Goal: Task Accomplishment & Management: Complete application form

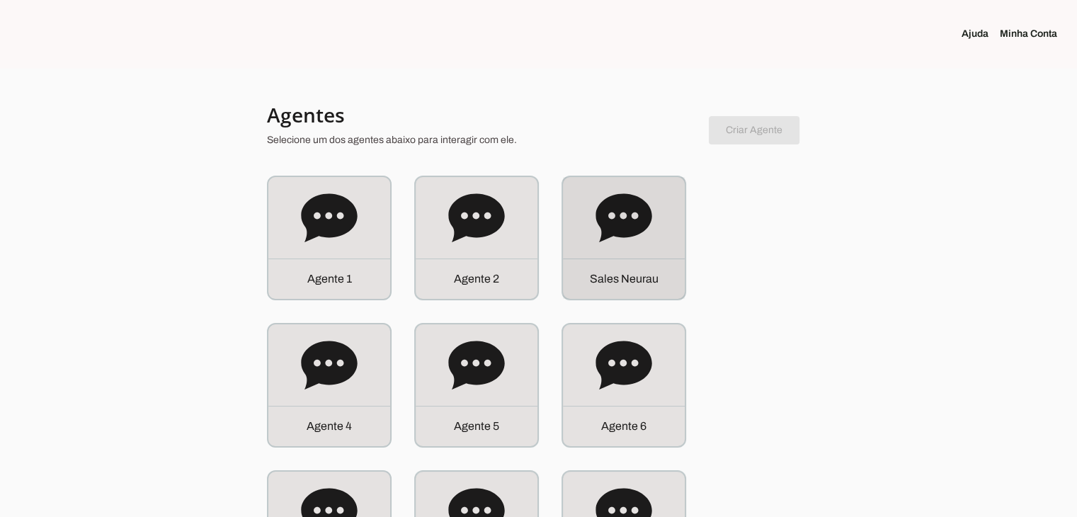
click at [601, 254] on div "S a l e s N e u r a u" at bounding box center [624, 238] width 122 height 122
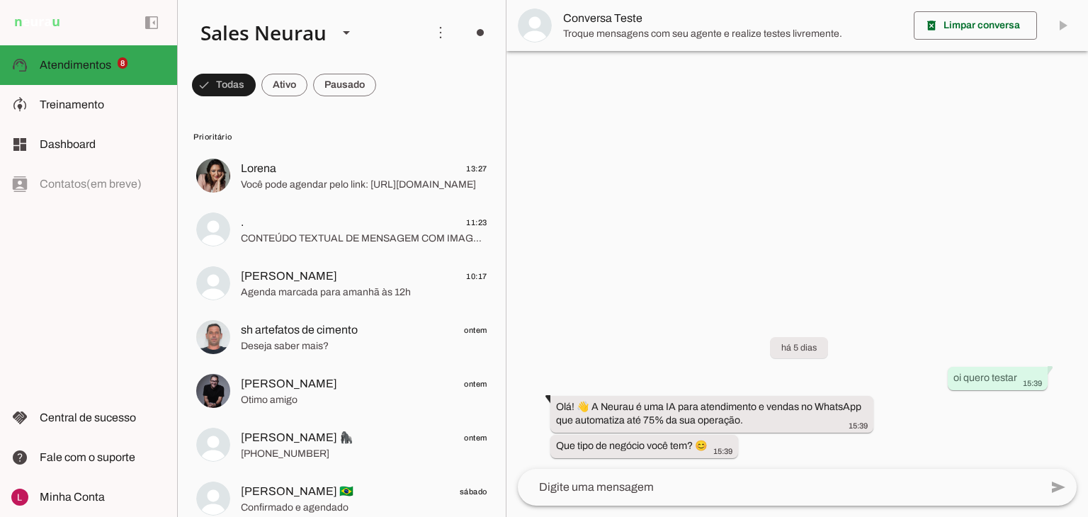
click at [585, 480] on textarea at bounding box center [779, 487] width 522 height 17
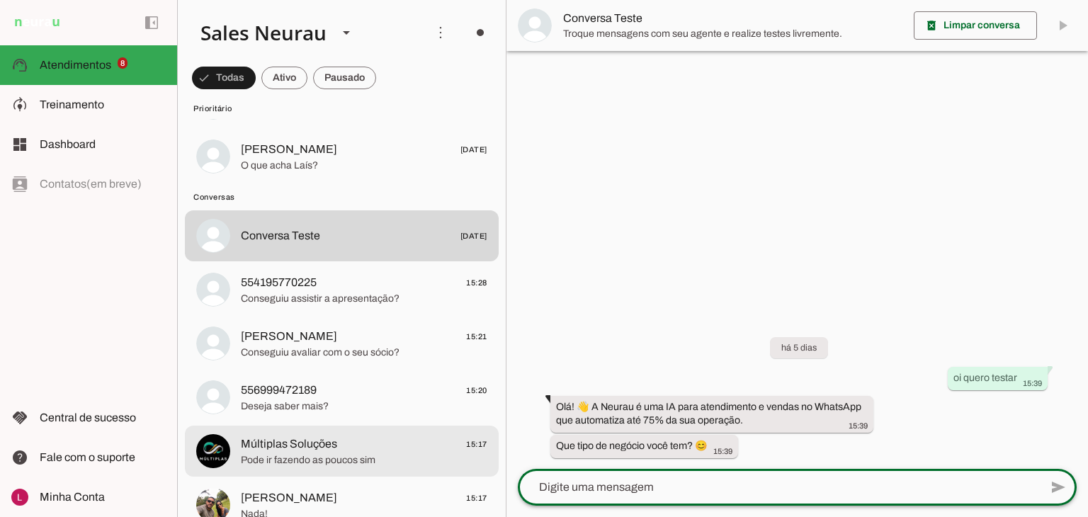
scroll to position [558, 0]
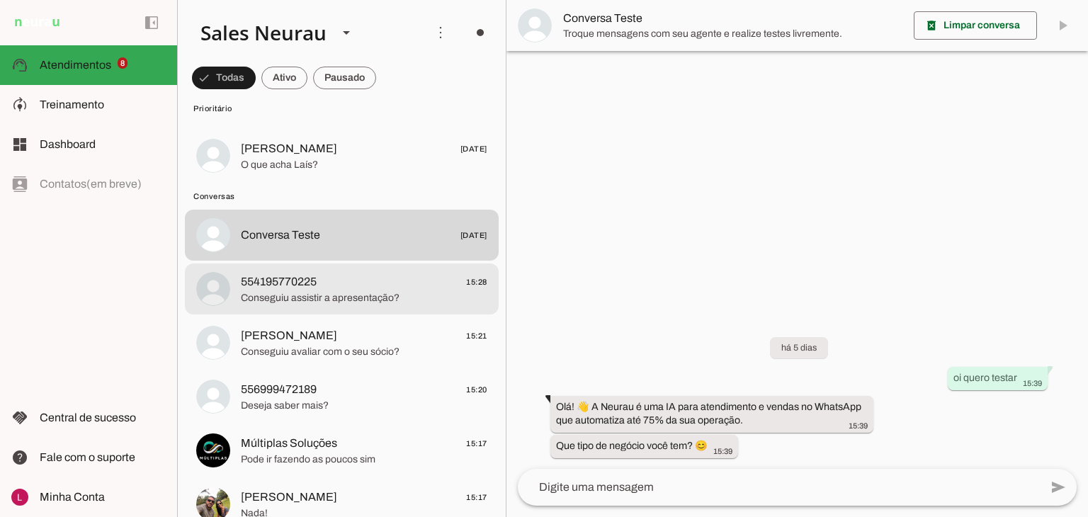
click at [348, 303] on span "Conseguiu assistir a apresentação?" at bounding box center [364, 298] width 246 height 14
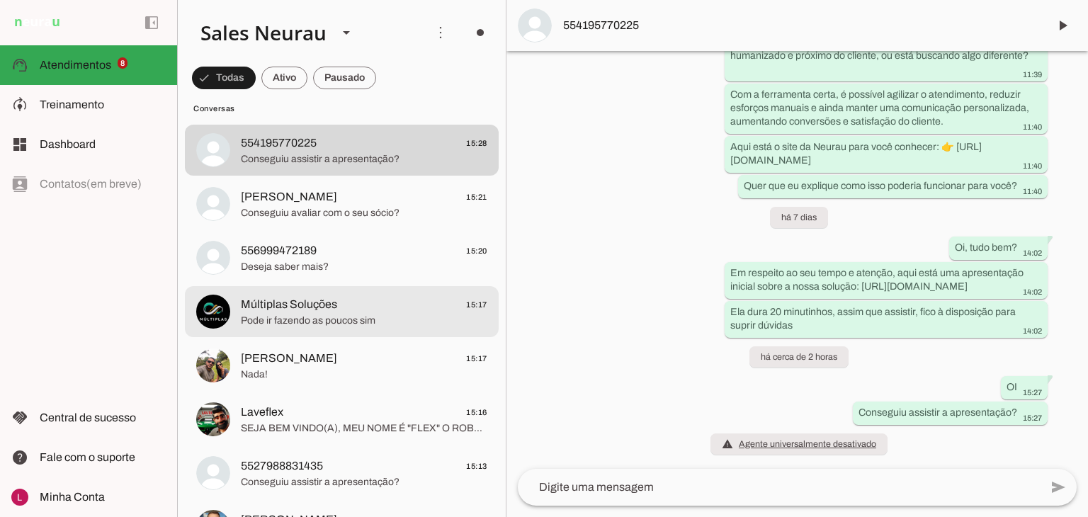
scroll to position [697, 0]
click at [326, 312] on span "Múltiplas Soluções" at bounding box center [289, 304] width 96 height 17
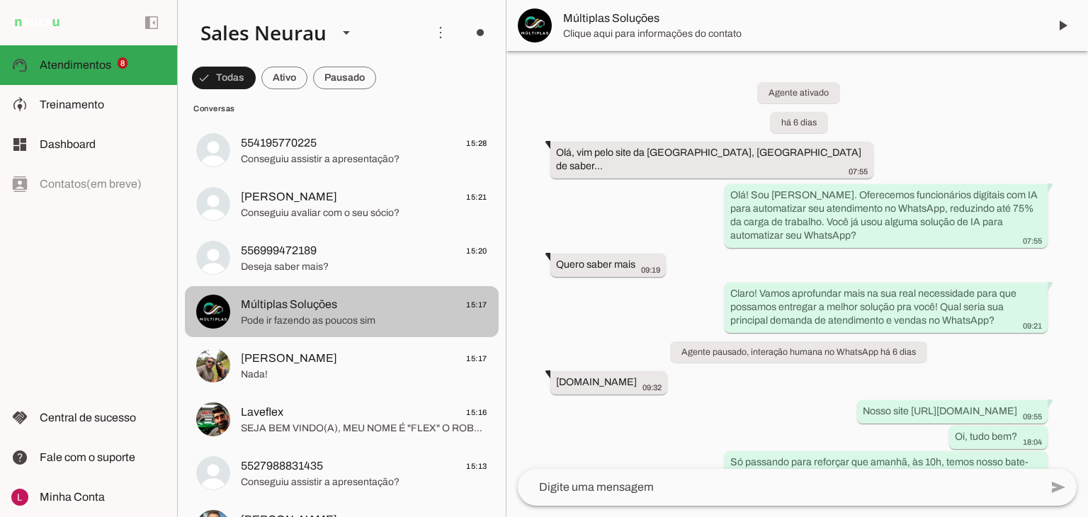
scroll to position [1072, 0]
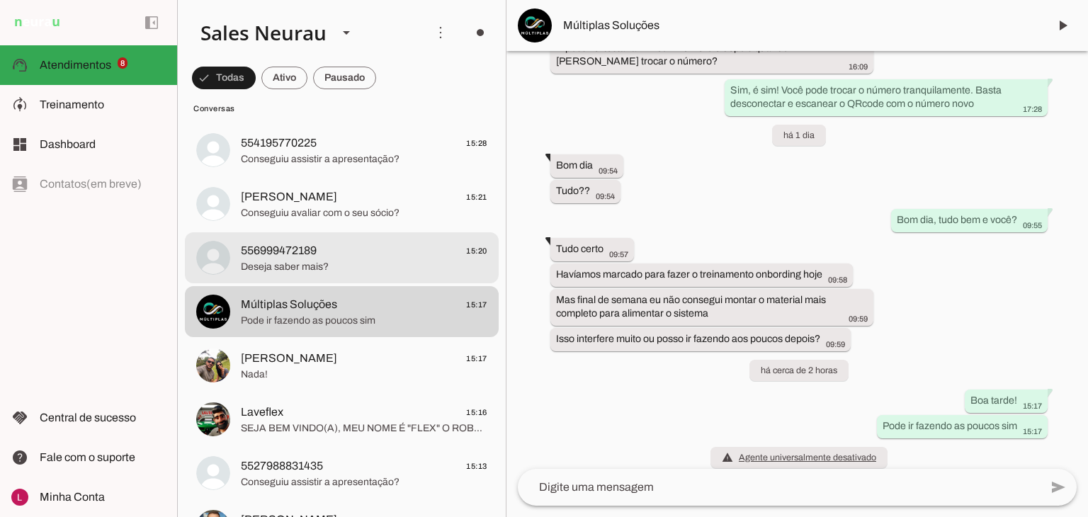
click at [324, 276] on md-item "556999472189 15:20 Deseja saber mais?" at bounding box center [342, 257] width 314 height 51
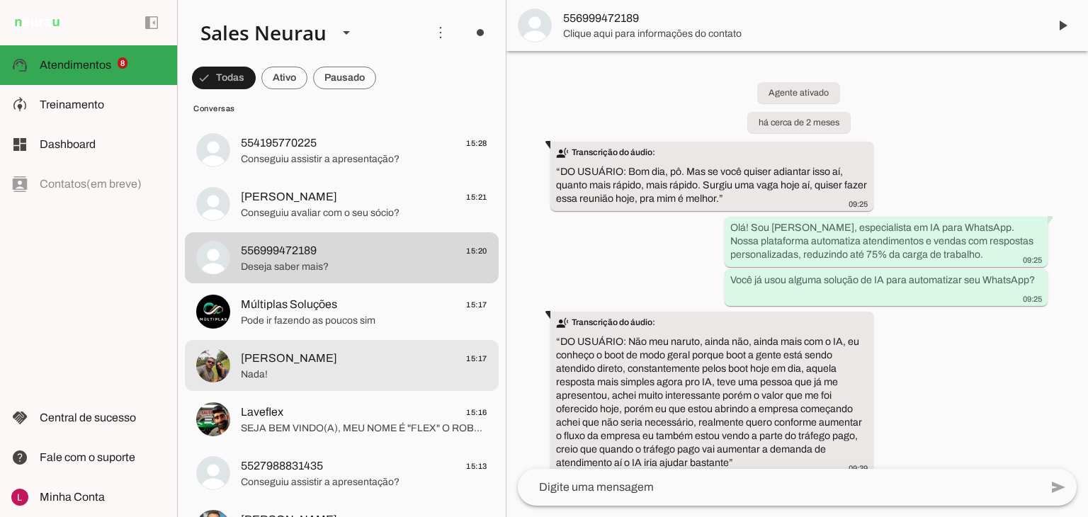
scroll to position [1288, 0]
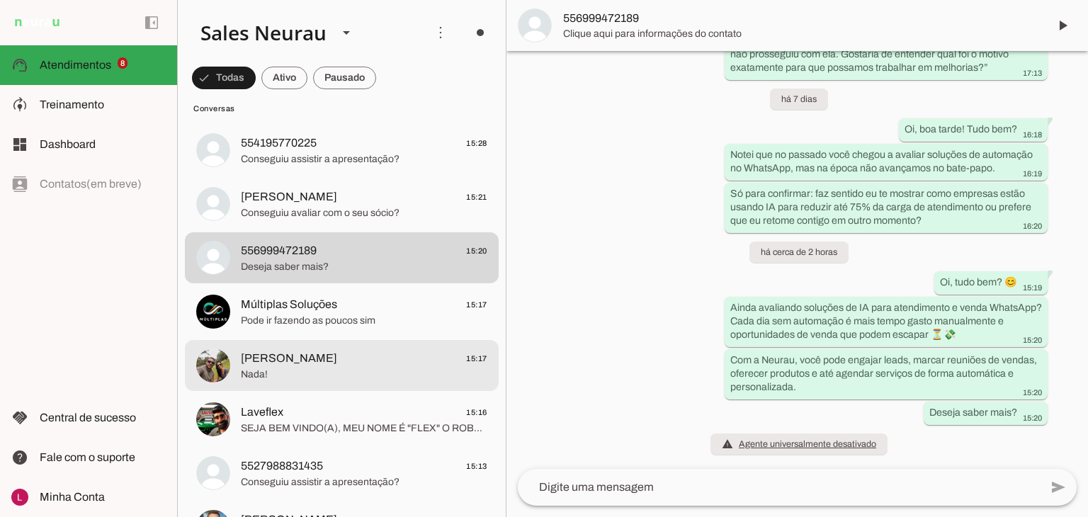
click at [323, 372] on span "Nada!" at bounding box center [364, 375] width 246 height 14
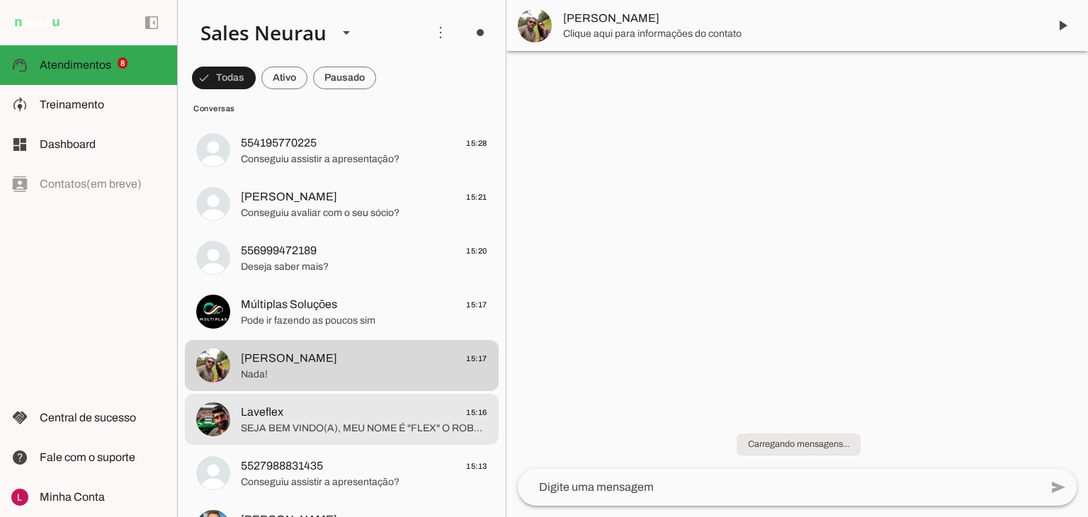
click at [346, 425] on span "SEJA BEM VINDO(A), MEU NOME É "FLEX" O ROBO DA LAVEFLEX VOU TE AUXILIAR NO ATEN…" at bounding box center [364, 428] width 246 height 14
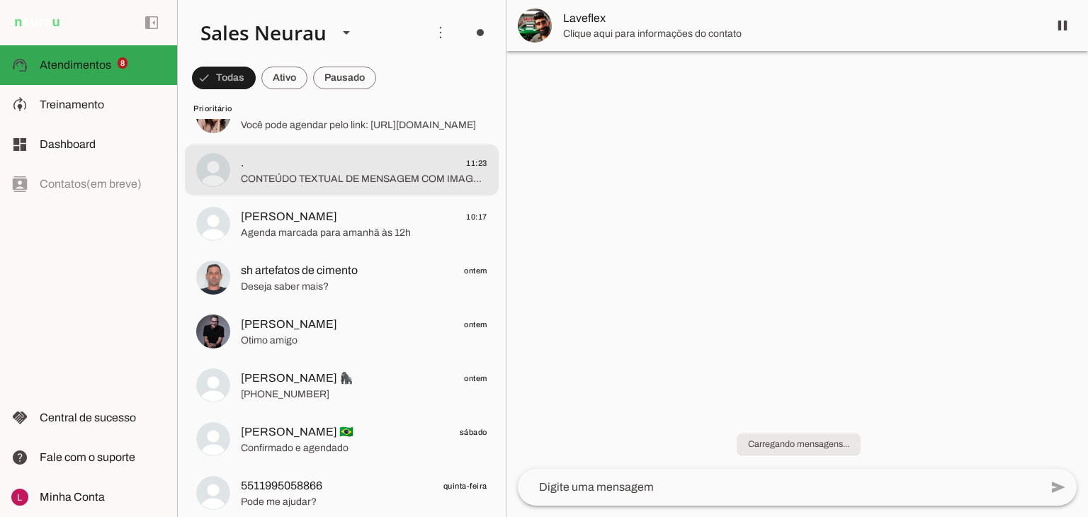
click at [341, 157] on span ". 11:23" at bounding box center [364, 163] width 246 height 18
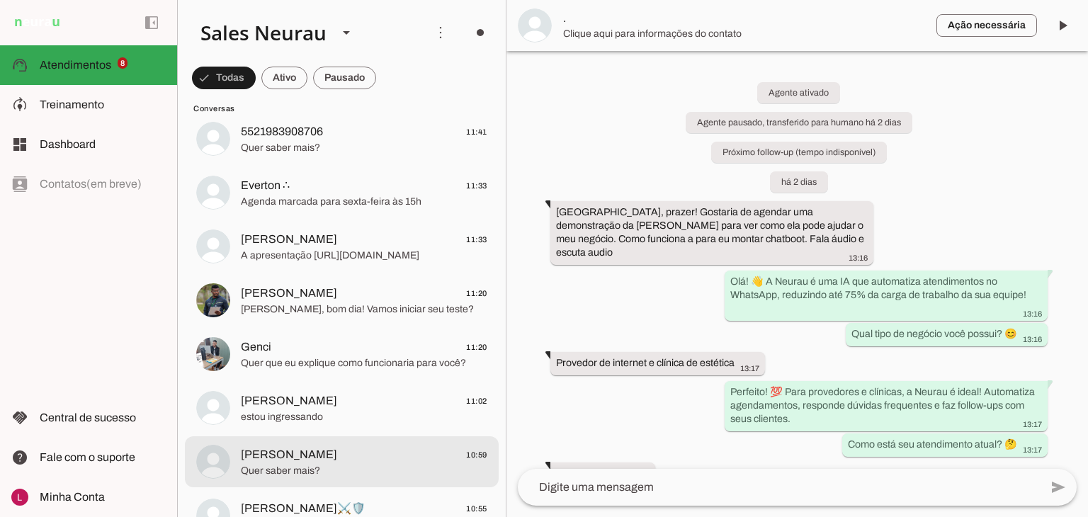
scroll to position [3176, 0]
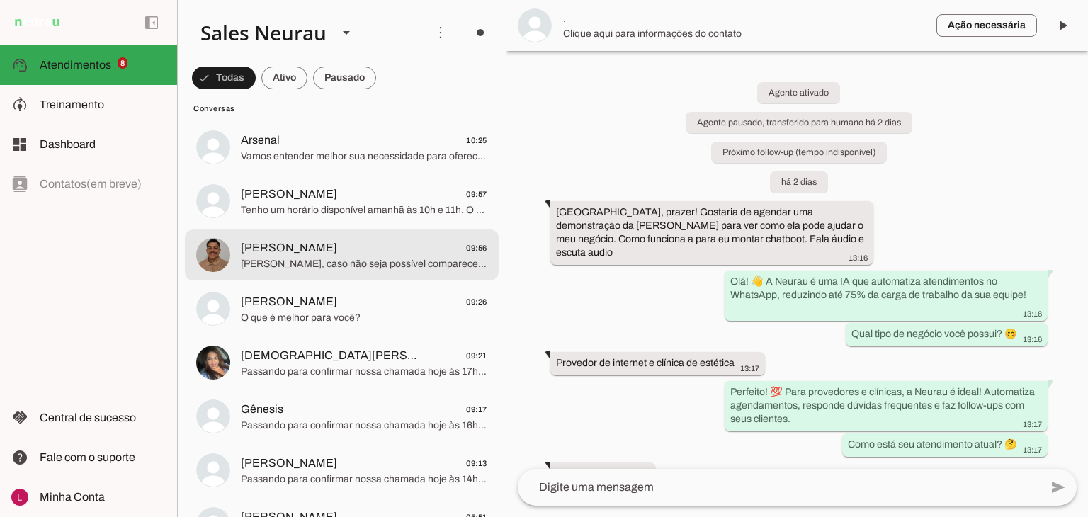
click at [314, 266] on span "Gustavo, caso não seja possível comparecer, posso desmarcar, pois temos outras …" at bounding box center [364, 264] width 246 height 14
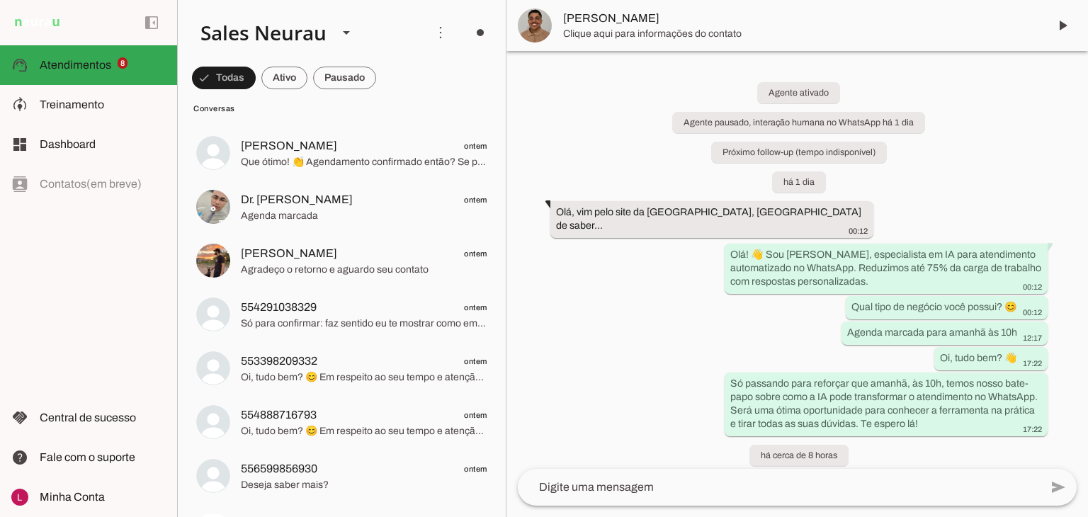
scroll to position [4097, 0]
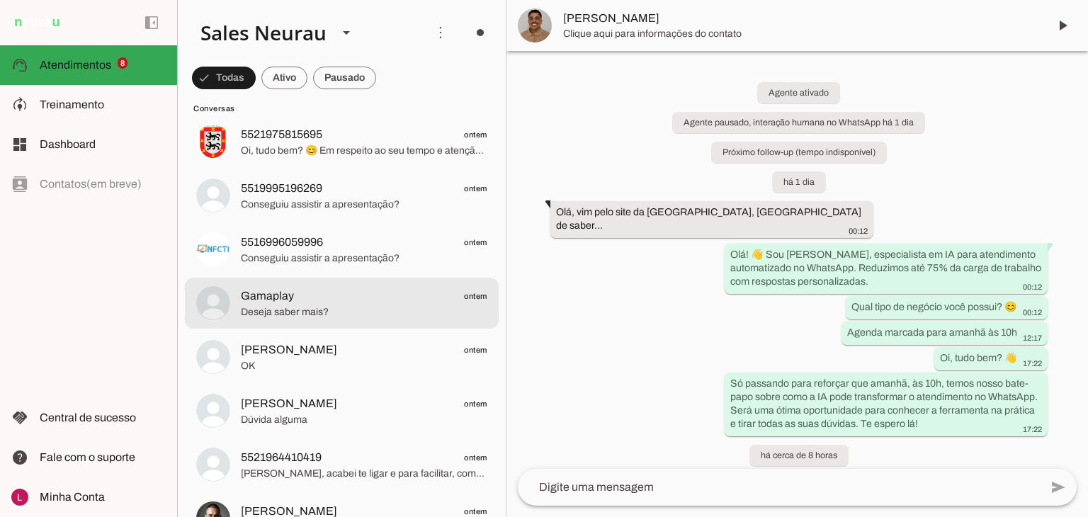
click at [329, 295] on span "Gamaplay ontem" at bounding box center [364, 297] width 246 height 18
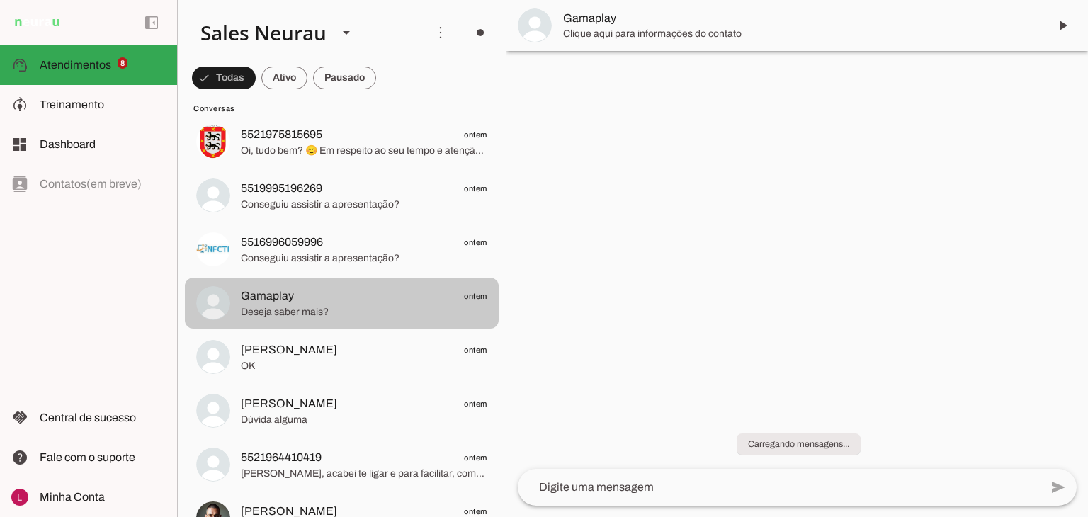
click at [316, 242] on span "5516996059996" at bounding box center [282, 242] width 82 height 17
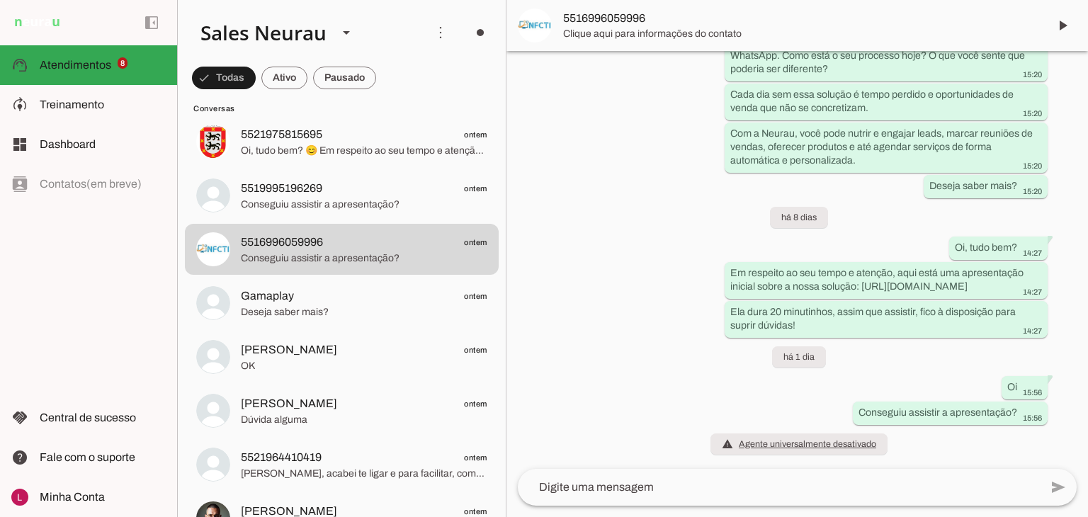
click at [651, 25] on span "5516996059996" at bounding box center [800, 18] width 474 height 17
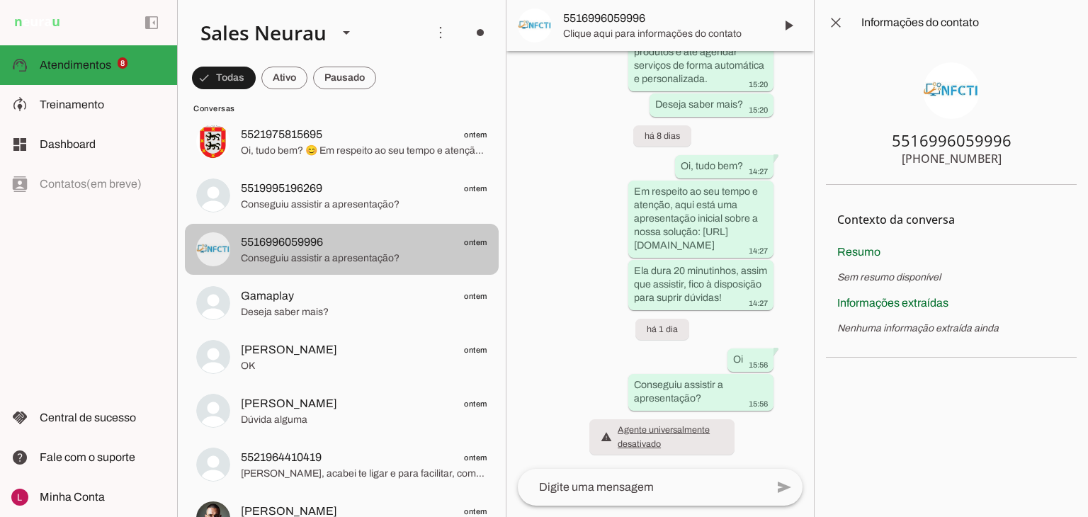
click at [365, 234] on span "5516996059996 ontem" at bounding box center [364, 243] width 246 height 18
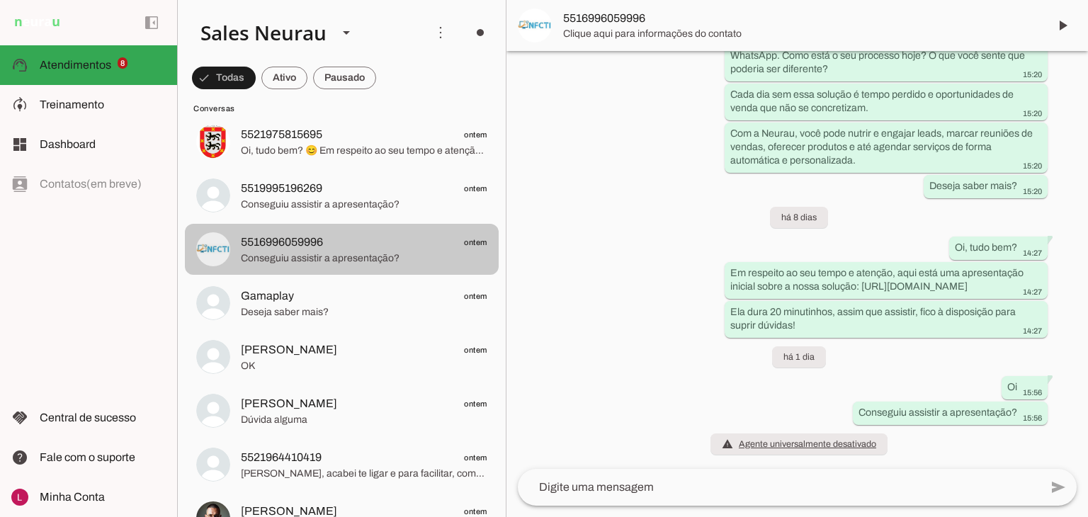
scroll to position [599, 0]
click at [363, 205] on span "Conseguiu assistir a apresentação?" at bounding box center [364, 205] width 246 height 14
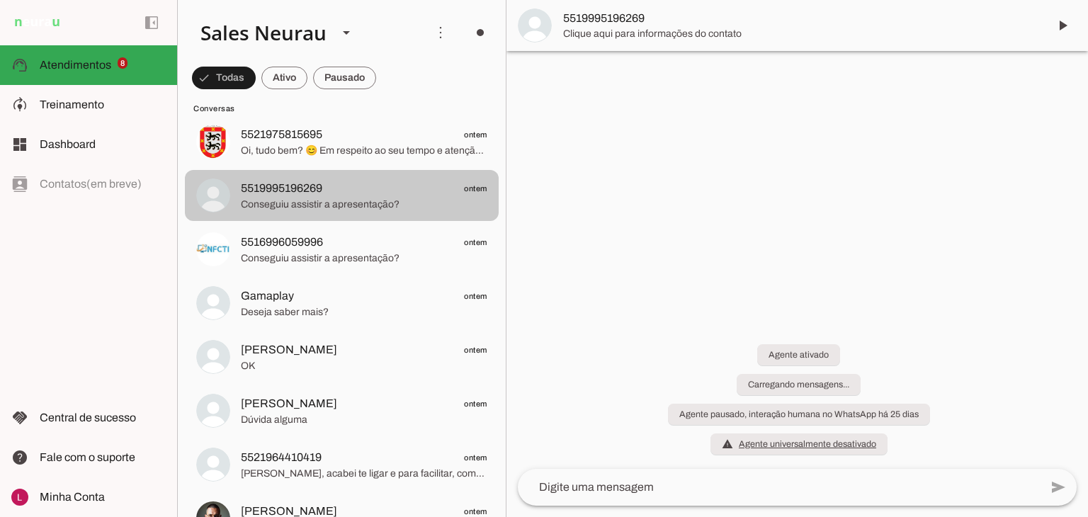
scroll to position [456, 0]
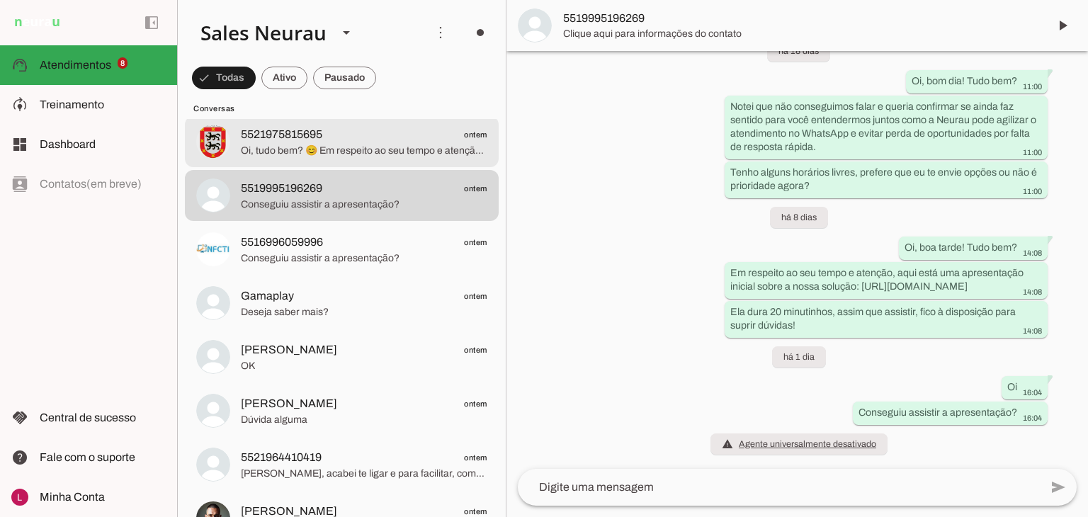
click at [373, 150] on span "Oi, tudo bem? 😊 Em respeito ao seu tempo e atenção, deixo aqui uma apresentação…" at bounding box center [364, 151] width 246 height 14
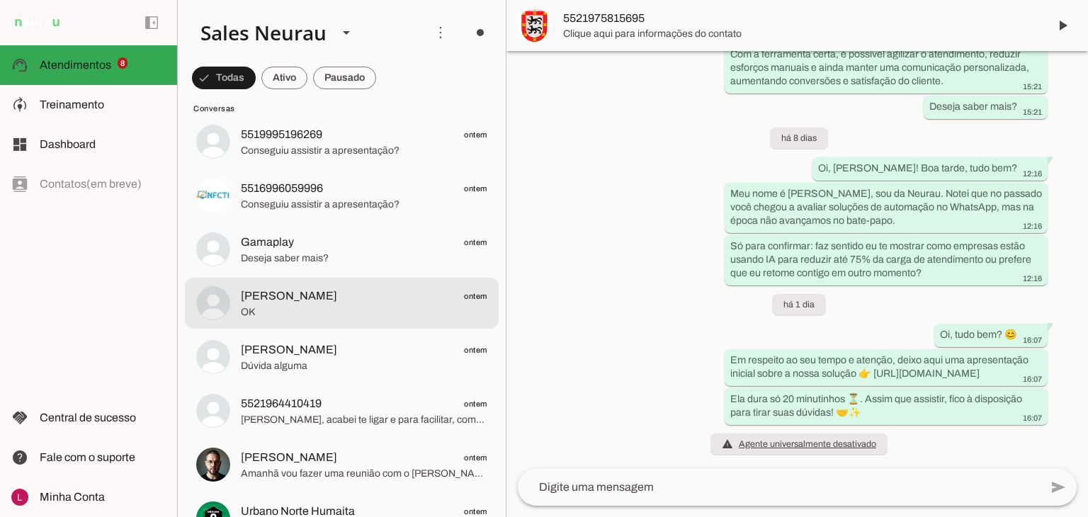
scroll to position [4451, 0]
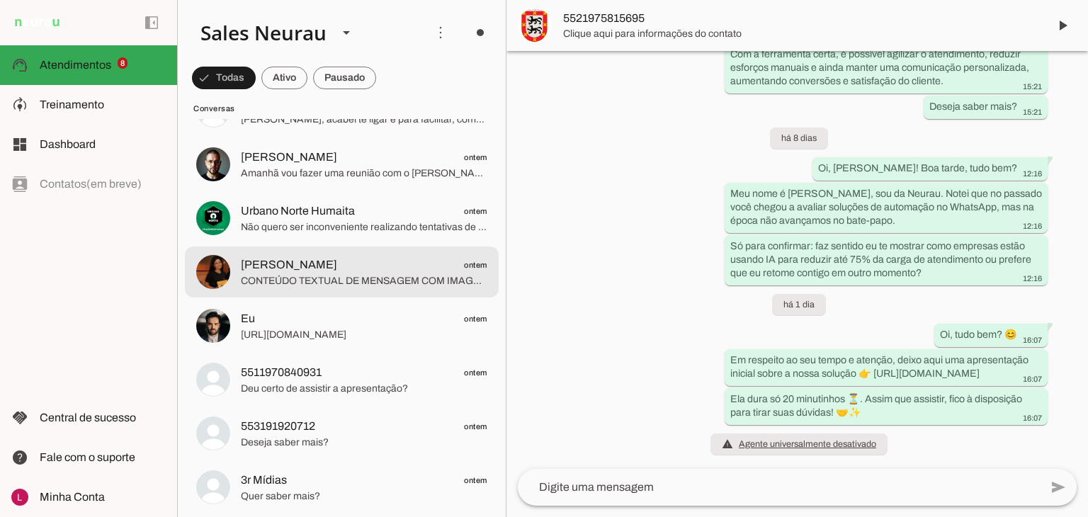
click at [314, 293] on md-item "Larissa Qualicook ontem CONTEÚDO TEXTUAL DE MENSAGEM COM IMAGEM (URL https://f0…" at bounding box center [342, 271] width 314 height 51
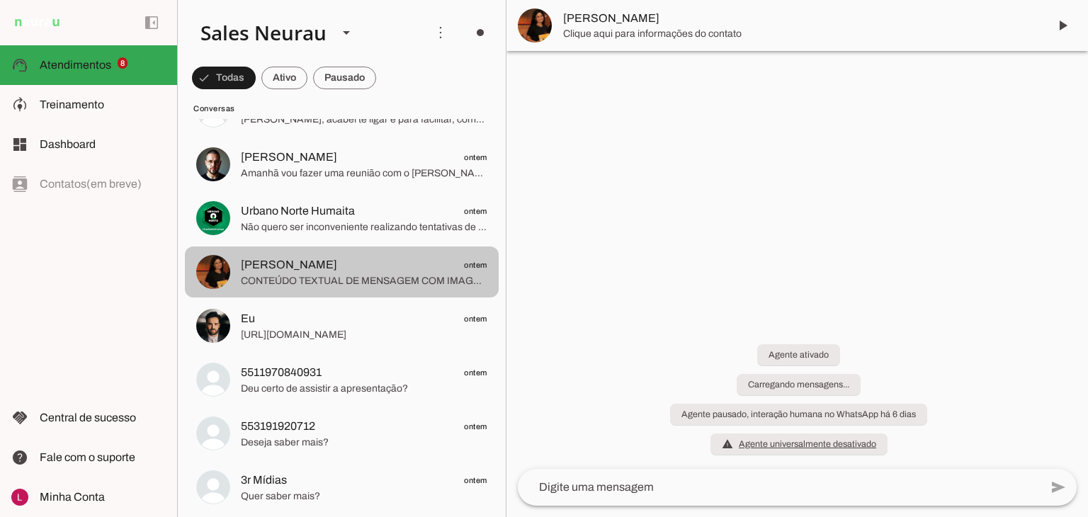
scroll to position [675, 0]
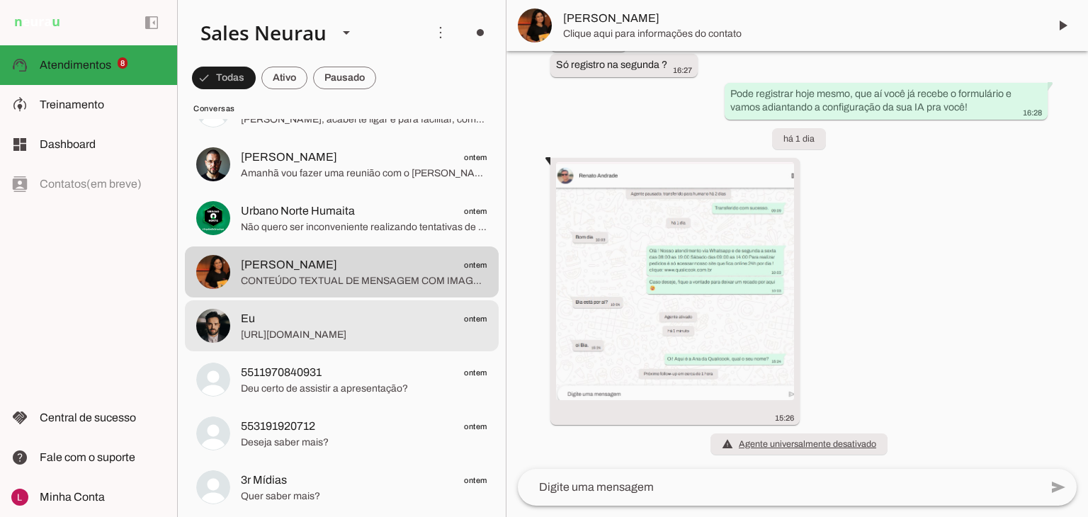
click at [319, 327] on div at bounding box center [364, 326] width 246 height 35
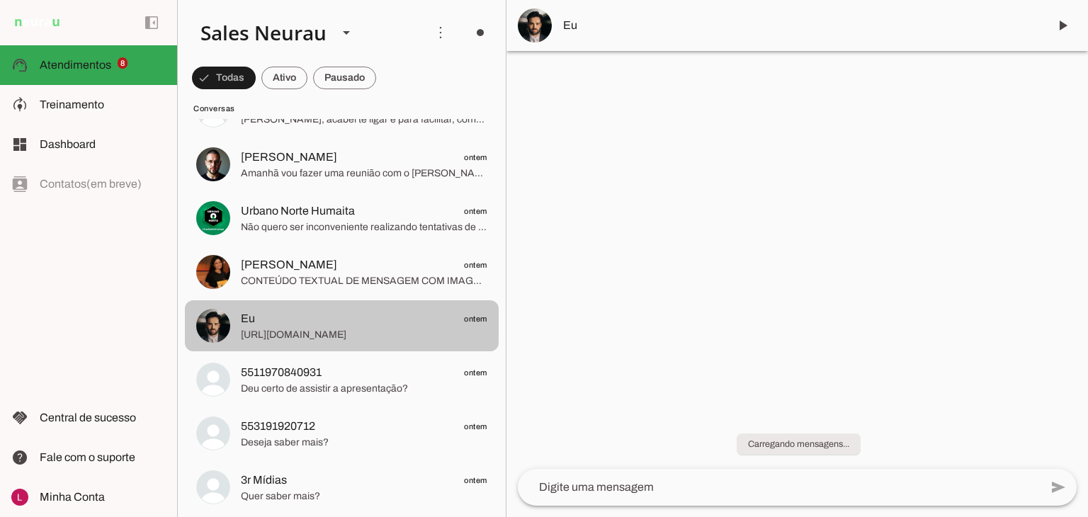
click at [359, 377] on span "5511970840931 ontem" at bounding box center [364, 373] width 246 height 18
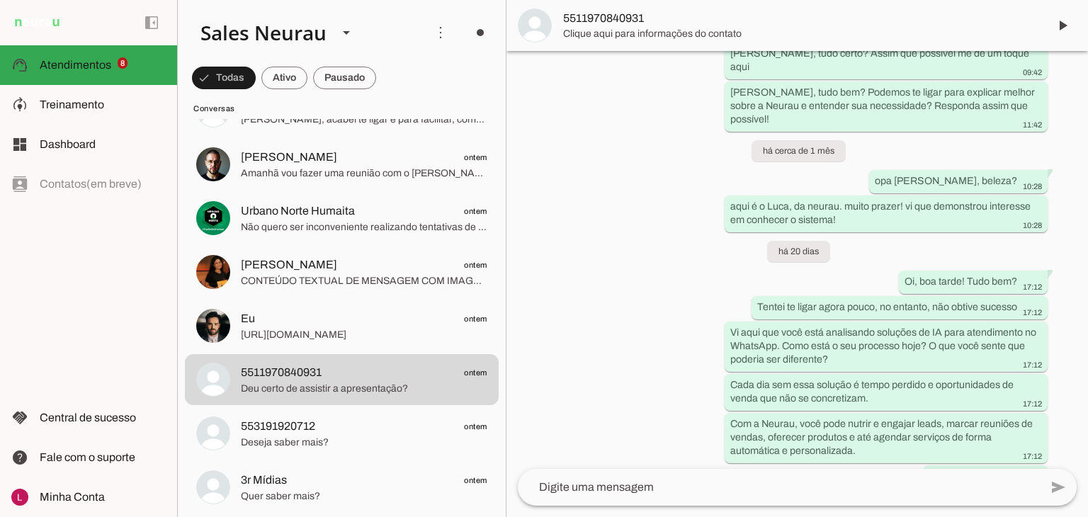
scroll to position [742, 0]
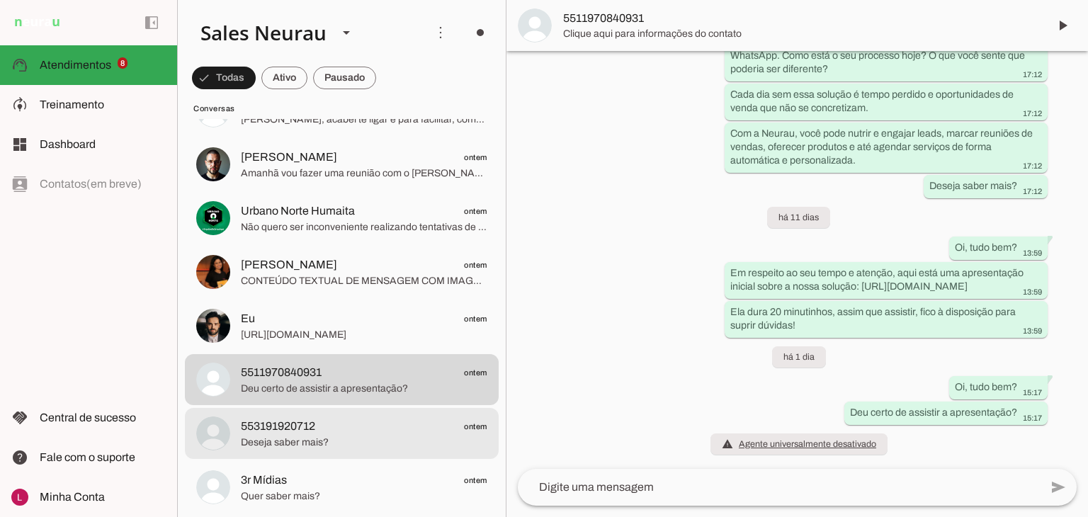
click at [378, 439] on span "Deseja saber mais?" at bounding box center [364, 443] width 246 height 14
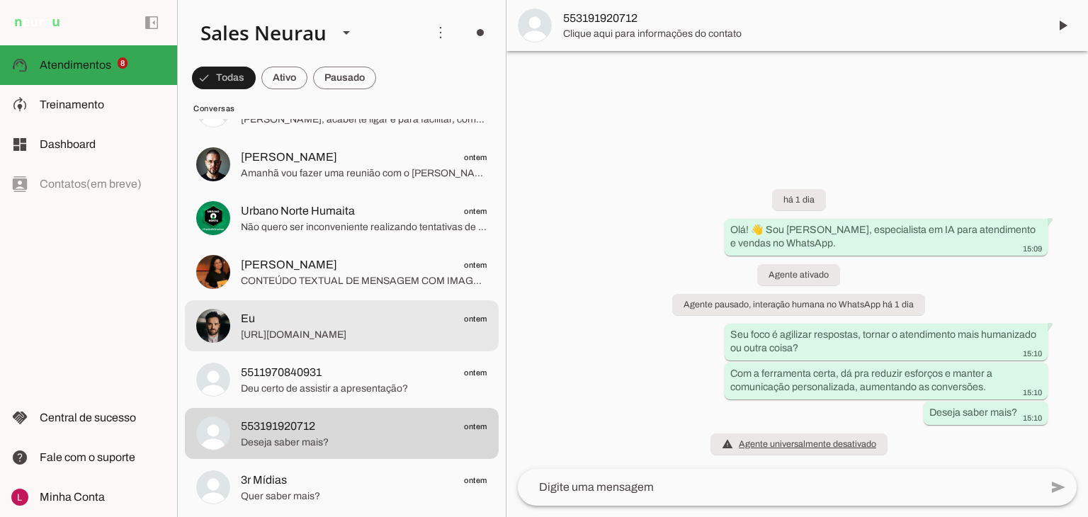
click at [378, 345] on md-item "Eu ontem https://tally.so/r/mV16Qj" at bounding box center [342, 325] width 314 height 51
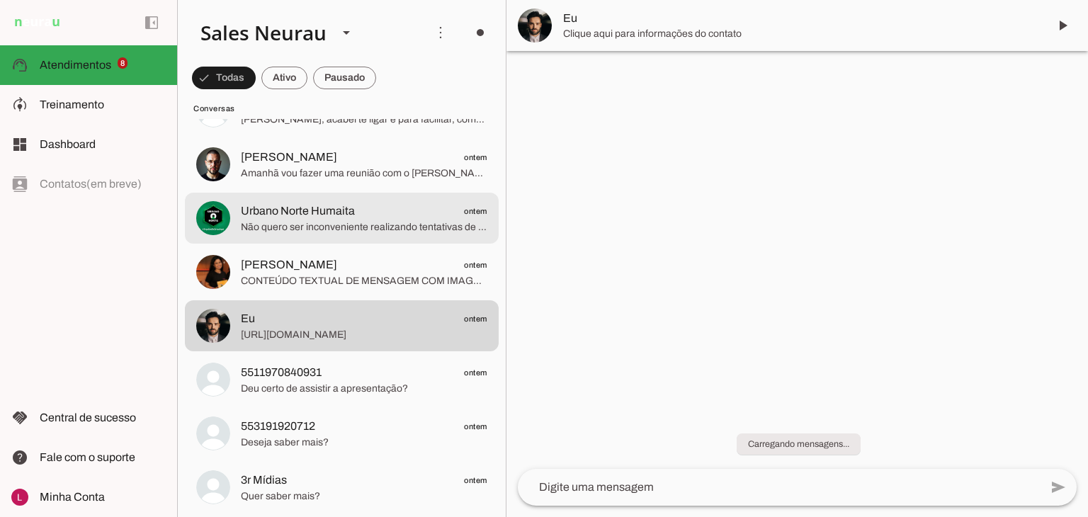
click at [388, 230] on span "Não quero ser inconveniente realizando tentativas de contato não desejadas, por…" at bounding box center [364, 227] width 246 height 14
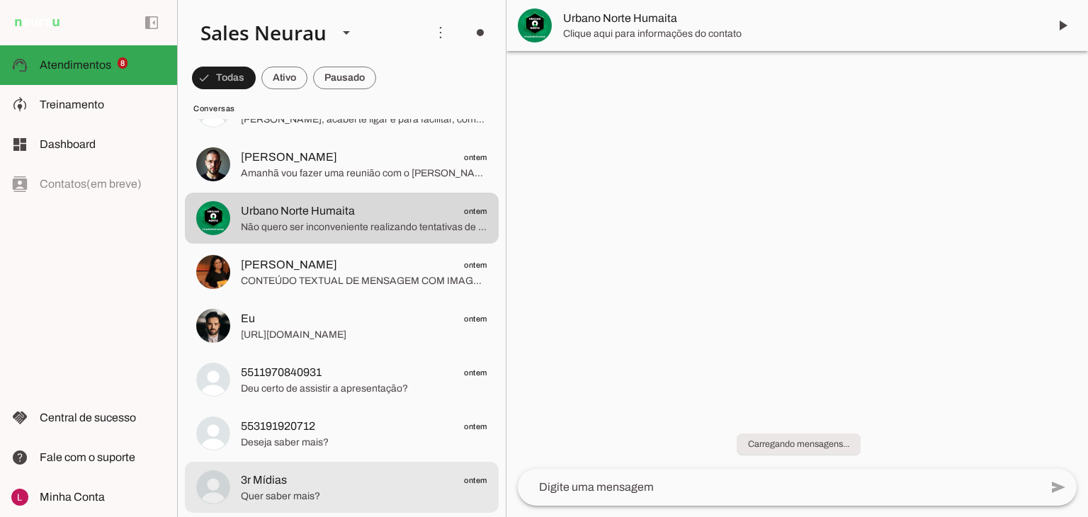
click at [342, 473] on span "3r Mídias ontem" at bounding box center [364, 481] width 246 height 18
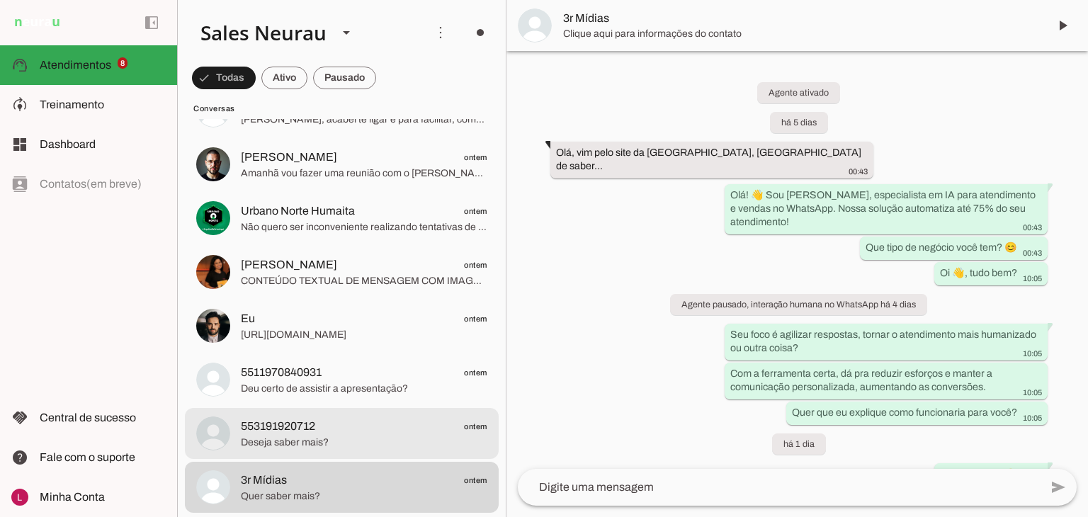
scroll to position [192, 0]
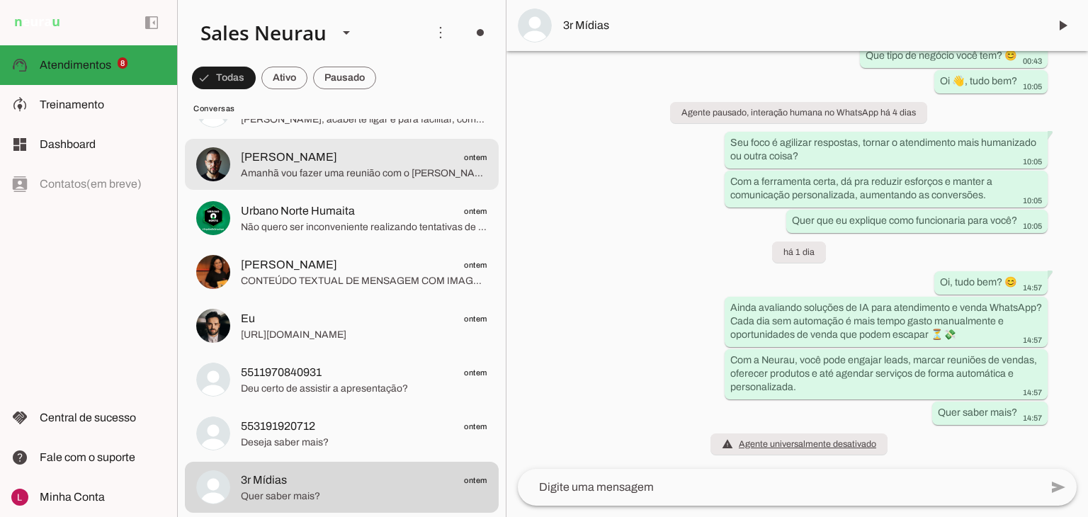
click at [409, 173] on span "Amanhã vou fazer uma reunião com o Fábio e esse tema está em pauta Provavel que…" at bounding box center [364, 173] width 246 height 14
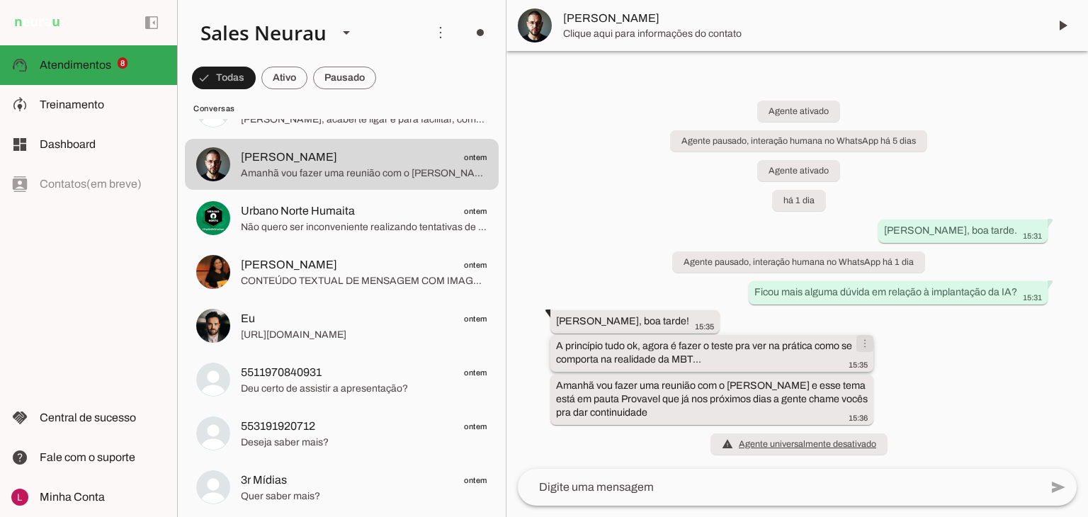
click at [865, 348] on span at bounding box center [865, 344] width 34 height 34
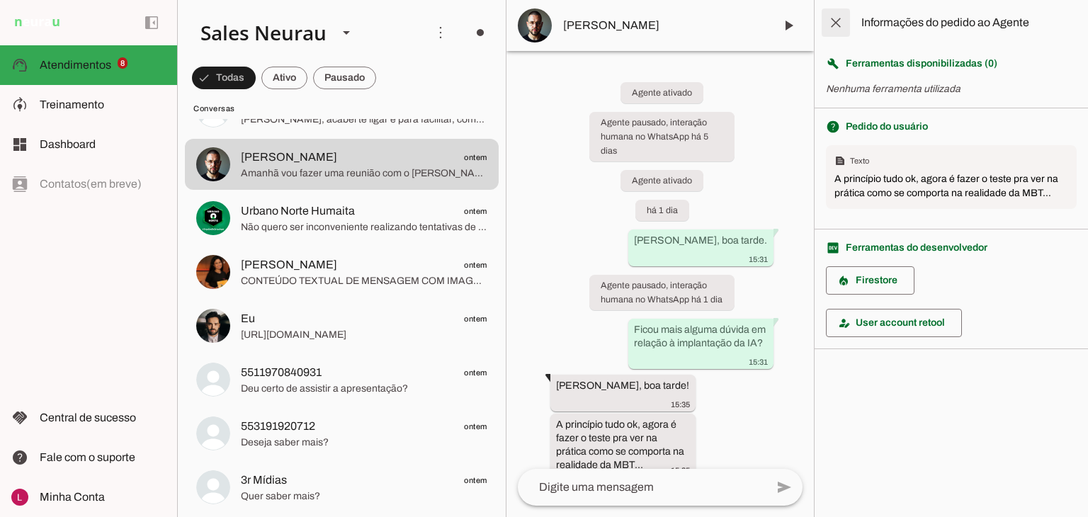
click at [841, 21] on span at bounding box center [836, 23] width 34 height 34
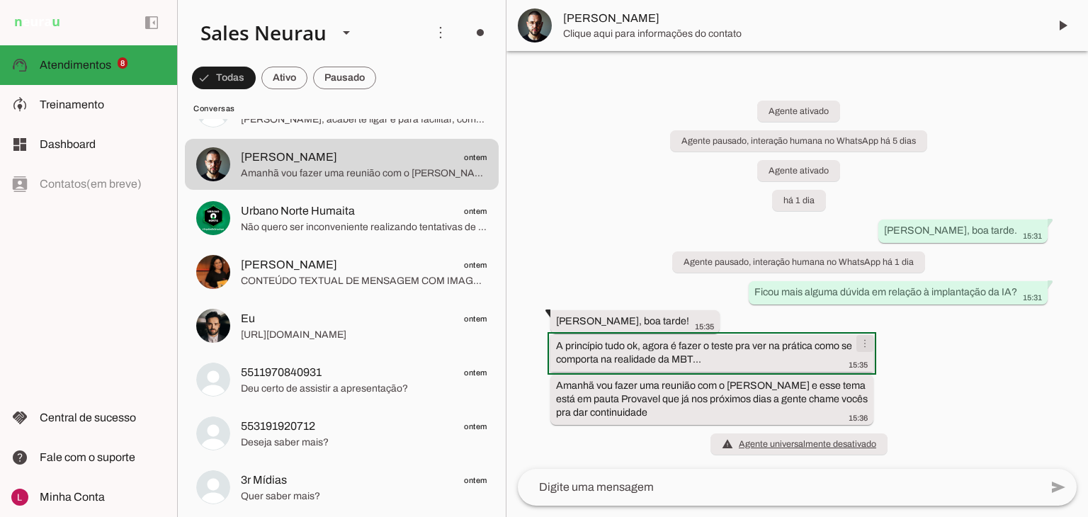
click at [873, 344] on span at bounding box center [865, 344] width 34 height 34
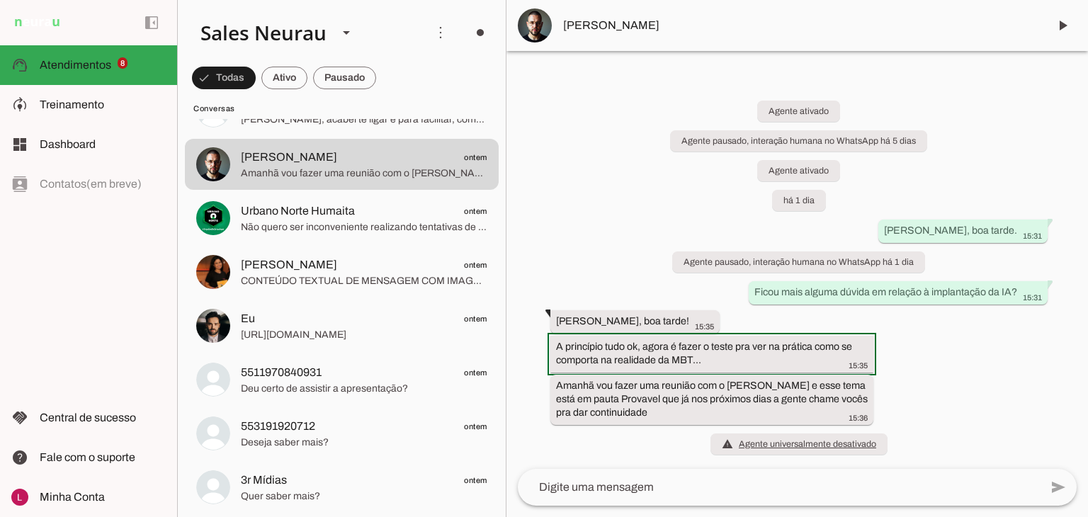
click at [0, 0] on slot "info" at bounding box center [0, 0] width 0 height 0
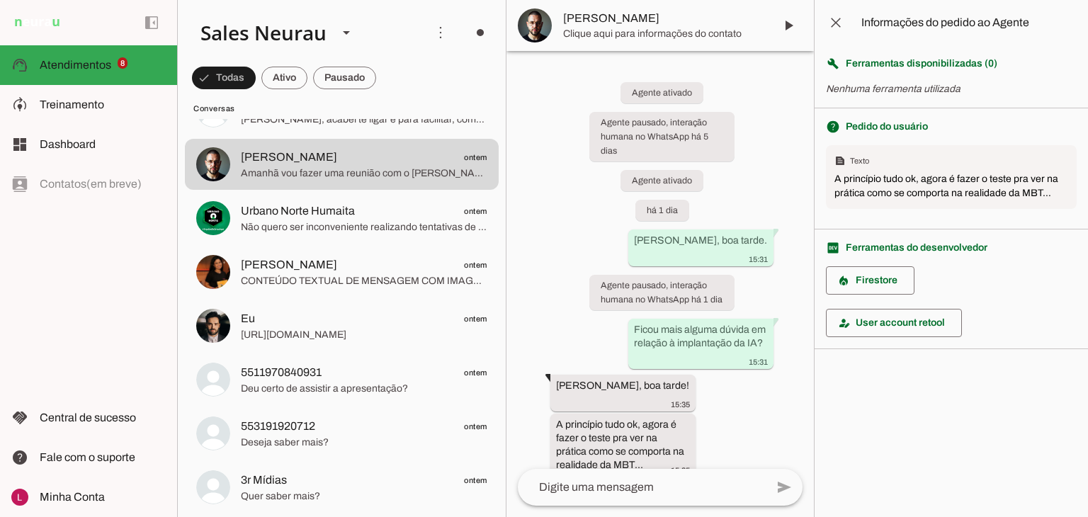
click at [848, 127] on span "Pedido do usuário" at bounding box center [887, 127] width 82 height 14
click at [858, 159] on div "text_snippet Texto" at bounding box center [951, 161] width 234 height 14
click at [1009, 301] on div "local_fire_department Firestore person_edit User account retool" at bounding box center [951, 301] width 251 height 71
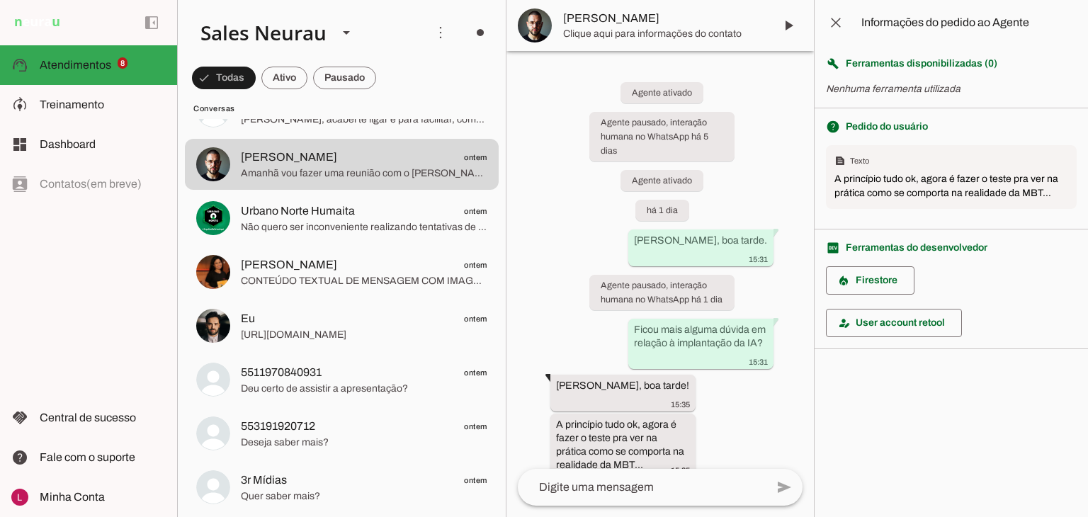
click at [861, 245] on span "Ferramentas do desenvolvedor" at bounding box center [917, 248] width 142 height 14
click at [938, 392] on agent-query-information at bounding box center [951, 258] width 274 height 517
click at [844, 14] on span at bounding box center [836, 23] width 34 height 34
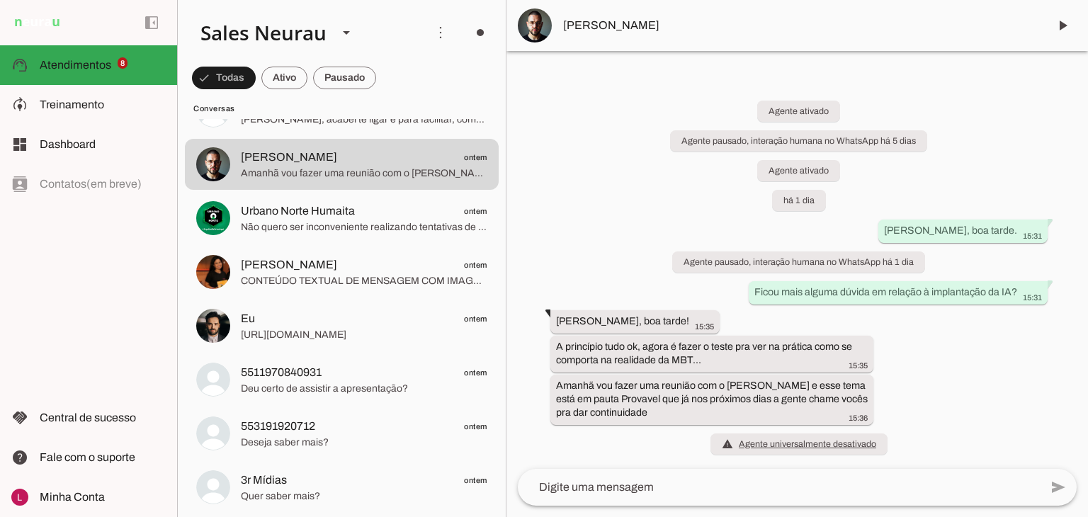
click at [620, 117] on div "Agente ativado Agente pausado, interação humana no WhatsApp há 5 dias Agente at…" at bounding box center [797, 268] width 582 height 399
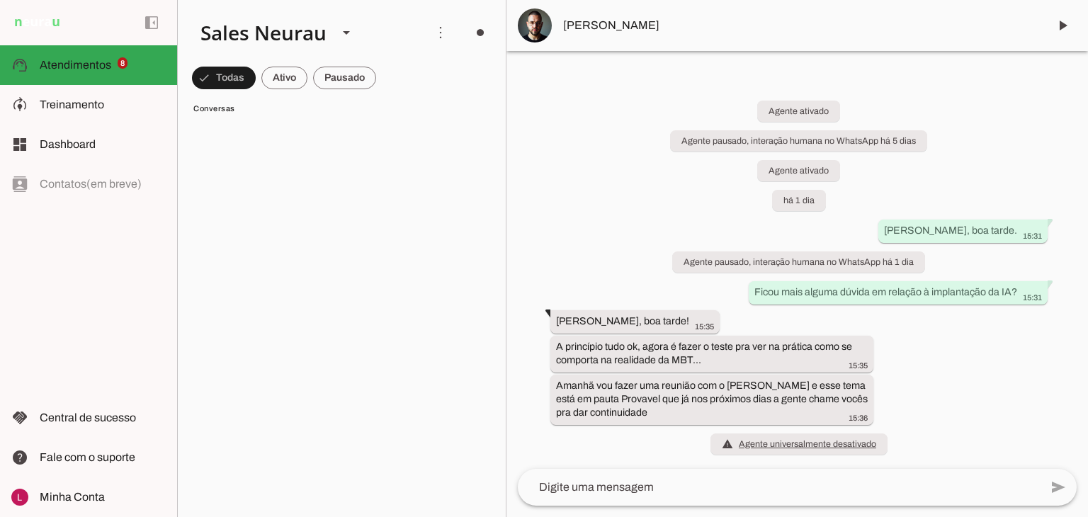
scroll to position [7045, 0]
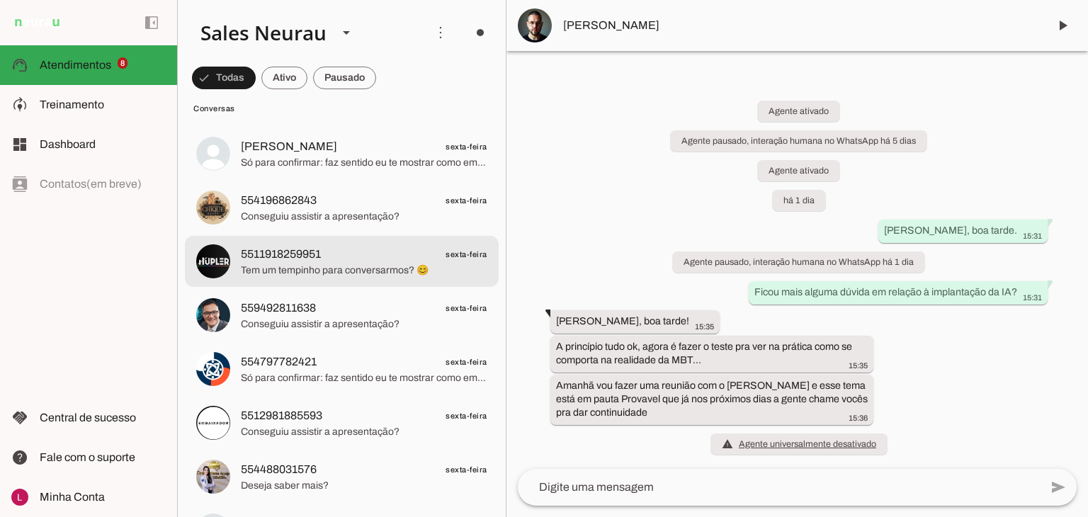
click at [349, 265] on span "Tem um tempinho para conversarmos? 😊" at bounding box center [364, 270] width 246 height 14
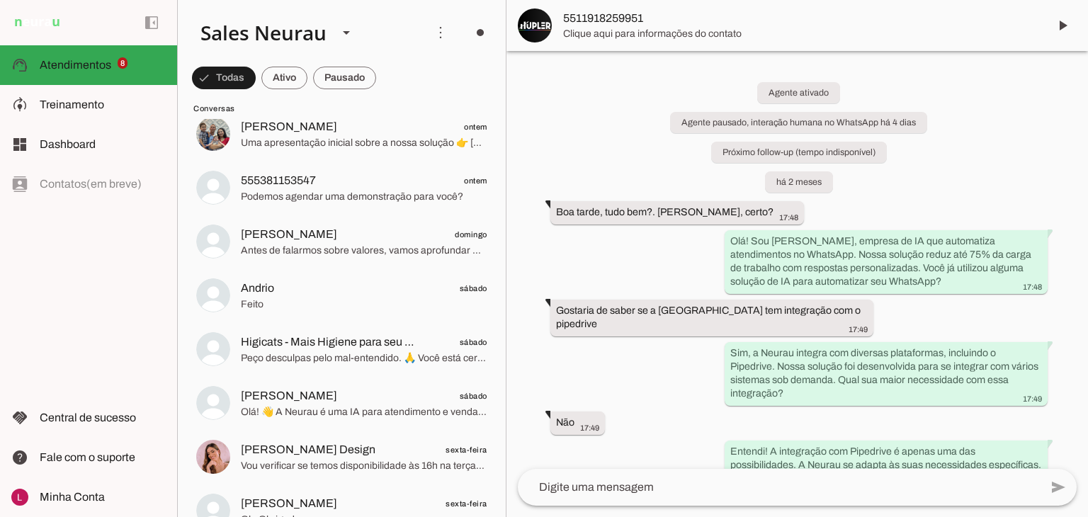
scroll to position [4920, 0]
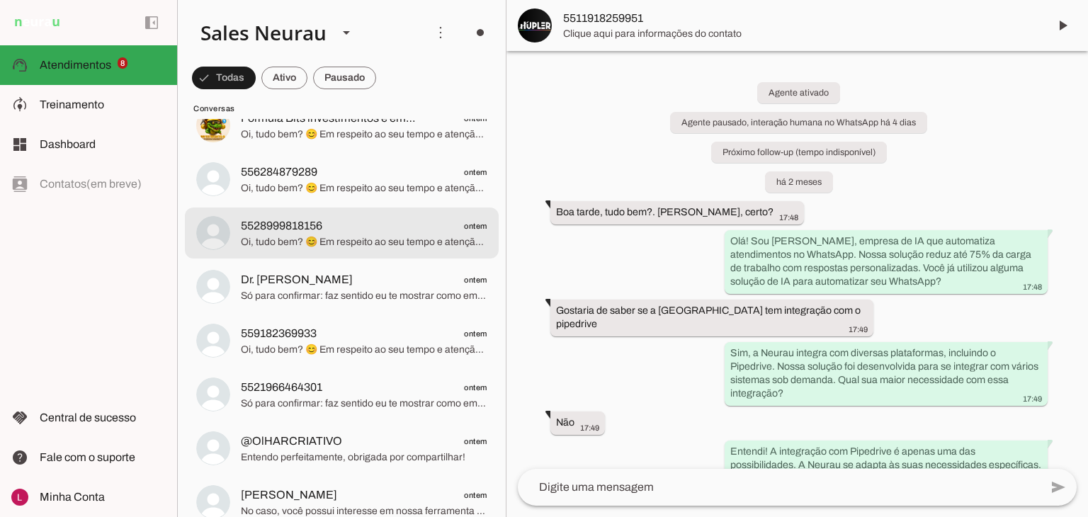
click at [330, 242] on span "Oi, tudo bem? 😊 Em respeito ao seu tempo e atenção, deixo aqui uma apresentação…" at bounding box center [364, 242] width 246 height 14
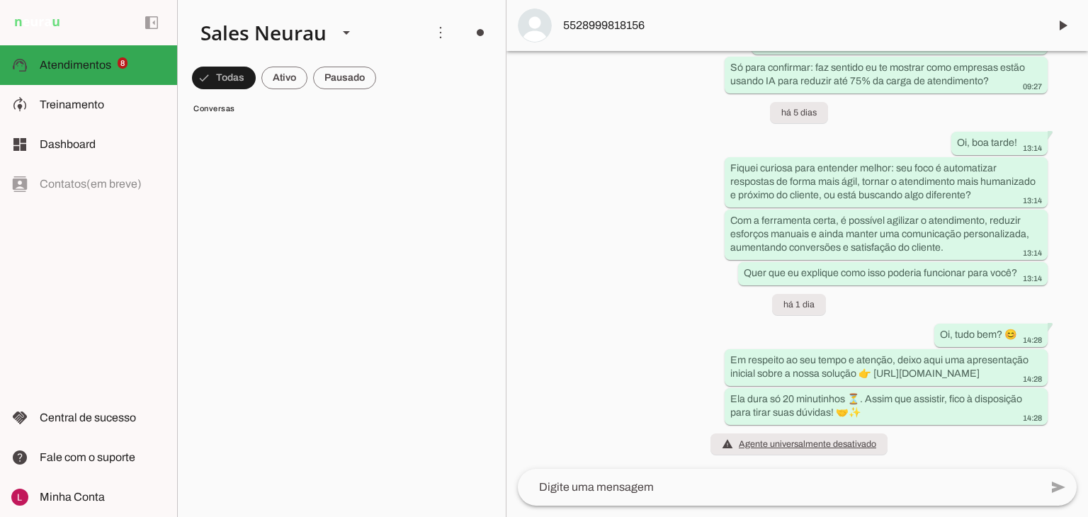
scroll to position [6405, 0]
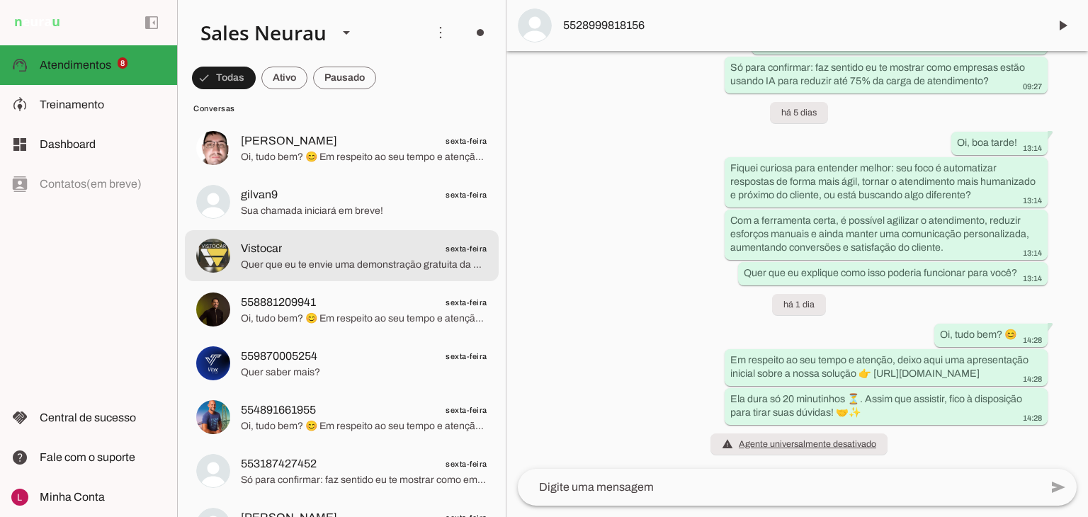
click at [331, 263] on span "Quer que eu te envie uma demonstração gratuita da Neurau ou prefere que eu rese…" at bounding box center [364, 265] width 246 height 14
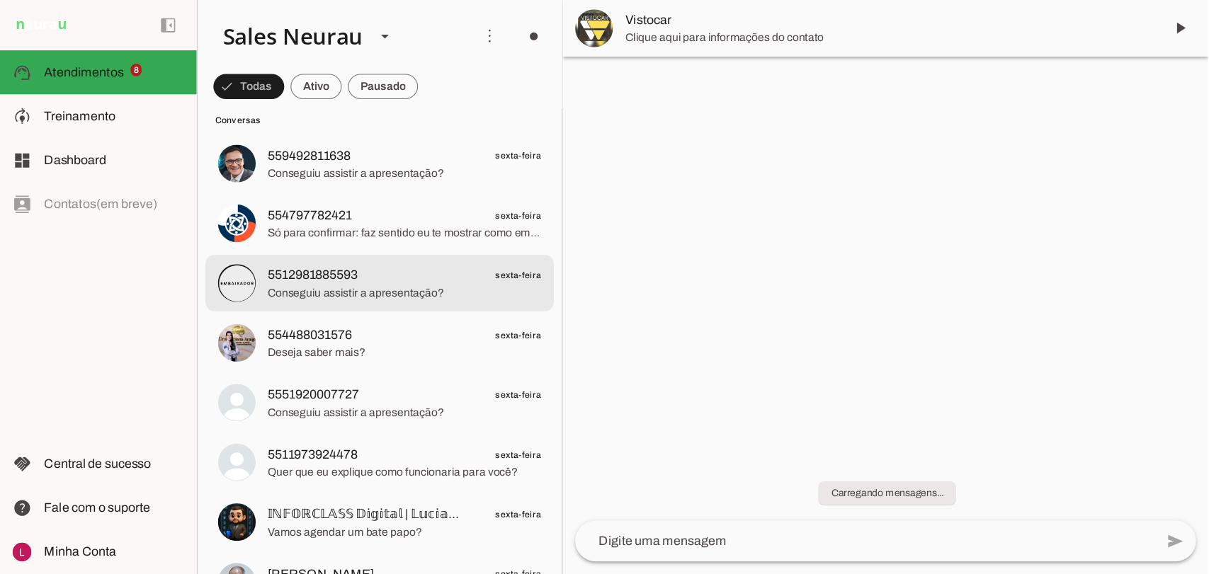
scroll to position [7397, 0]
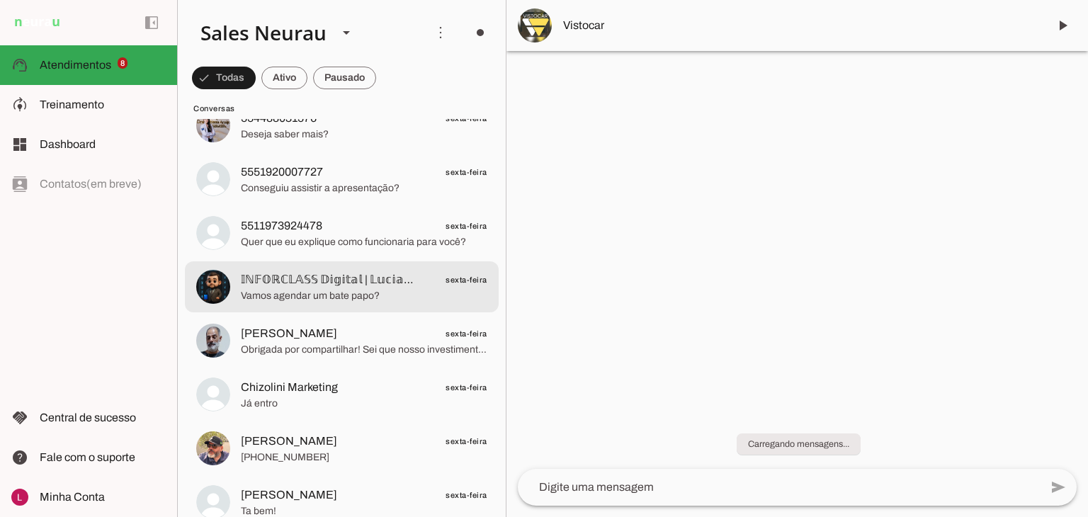
click at [352, 287] on span "𝕀ℕ𝔽𝕆ℝℂ𝕃𝔸𝕊𝕊 𝔻𝕚𝕘𝕚𝕥𝕒𝕝 | 𝕃𝕦𝕔𝕚𝕒𝕟𝕠" at bounding box center [330, 279] width 178 height 17
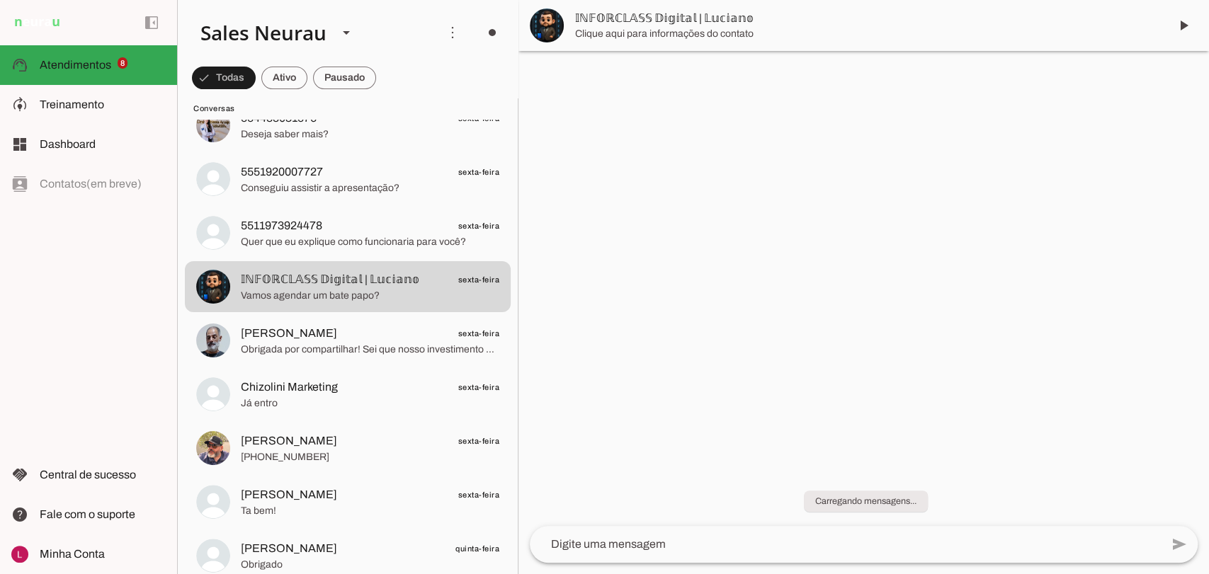
scroll to position [7397, 0]
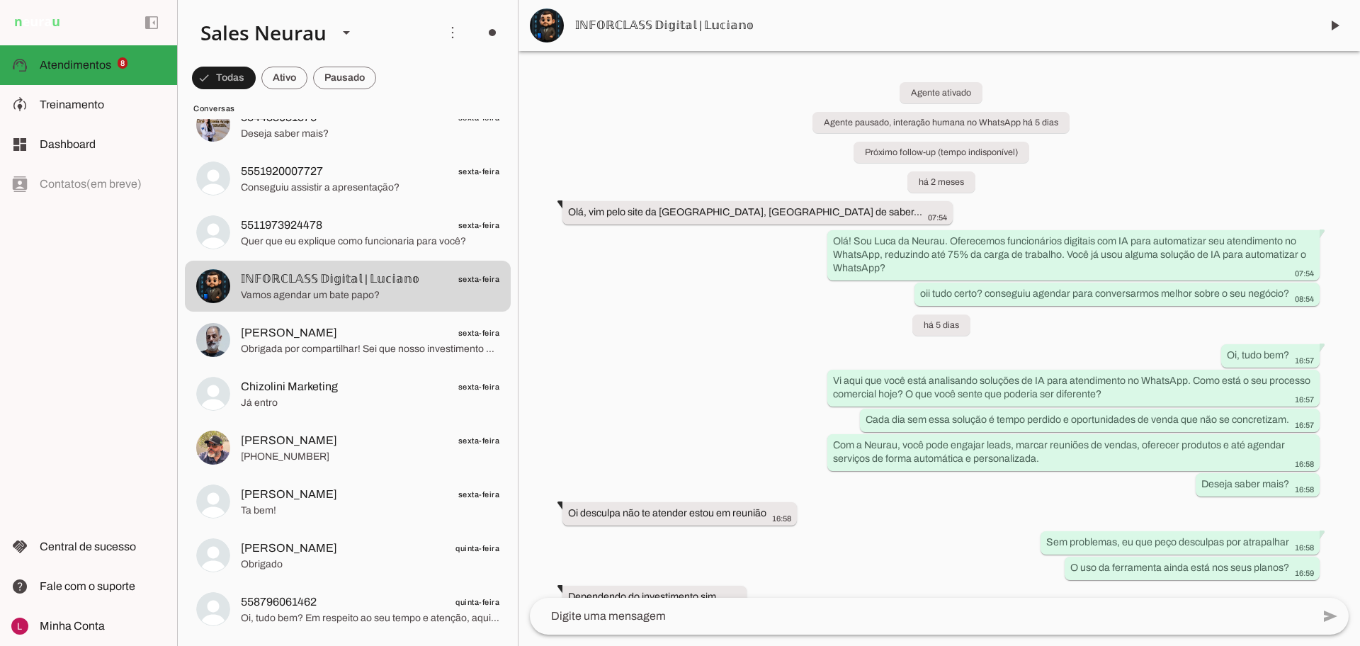
drag, startPoint x: 994, startPoint y: 0, endPoint x: 695, endPoint y: 556, distance: 631.6
click at [695, 516] on div "Agente ativado Agente pausado, interação humana no WhatsApp há 5 dias Próximo f…" at bounding box center [938, 324] width 841 height 547
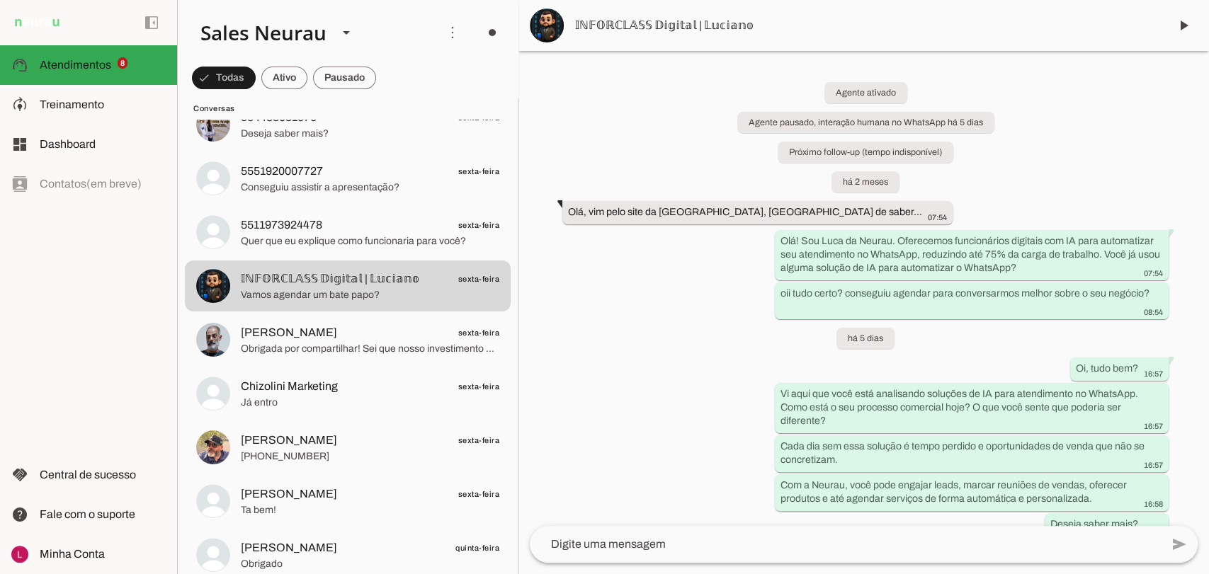
drag, startPoint x: 1269, startPoint y: 1, endPoint x: 561, endPoint y: 416, distance: 820.9
click at [561, 416] on div "Agente ativado Agente pausado, interação humana no WhatsApp há 5 dias Próximo f…" at bounding box center [863, 288] width 691 height 475
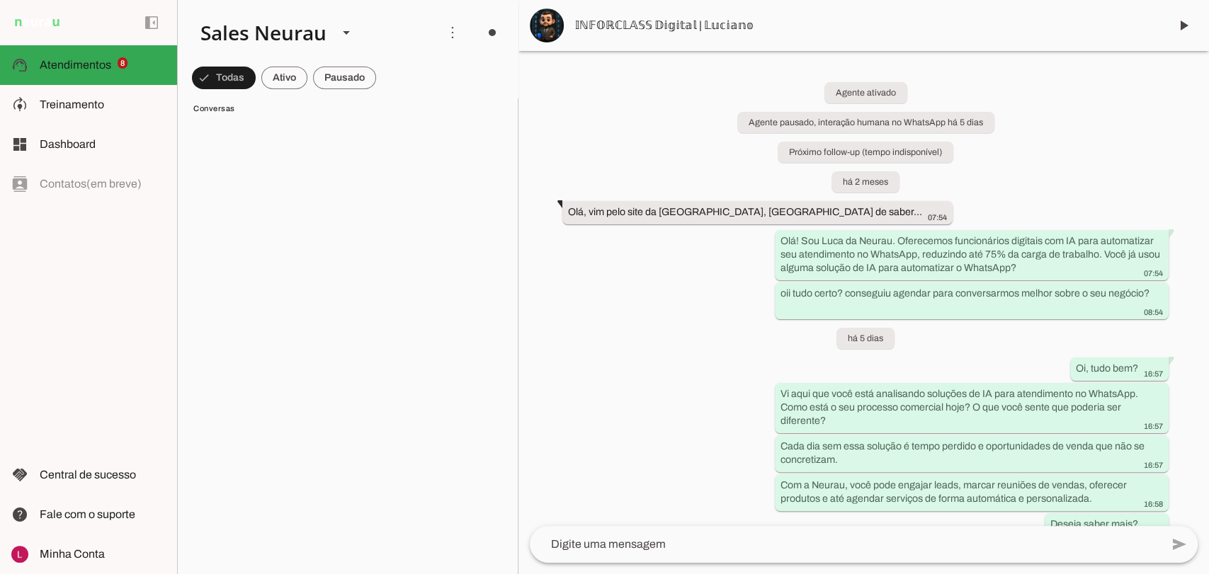
scroll to position [0, 0]
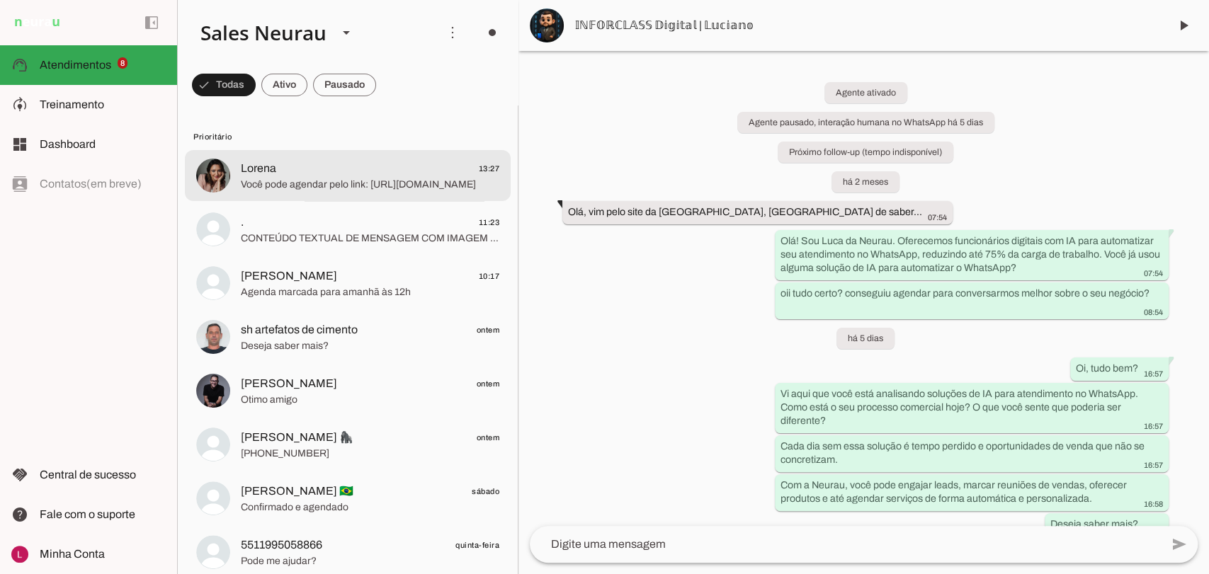
click at [362, 188] on span "Você pode agendar pelo link: https://calendly.com/neurau/conversa" at bounding box center [370, 185] width 259 height 14
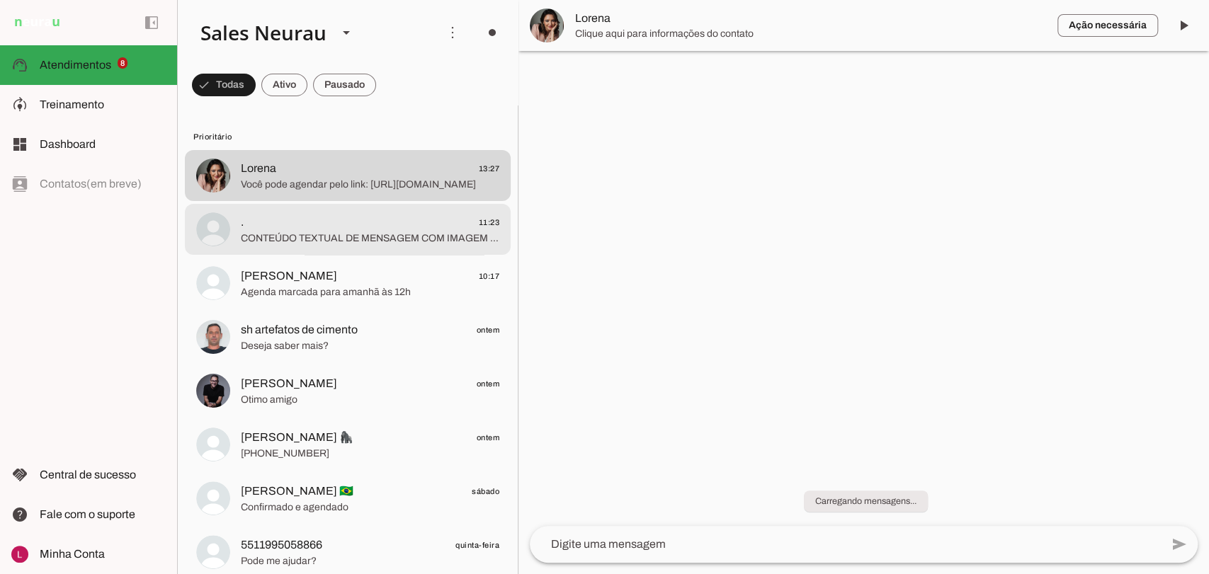
click at [323, 239] on span "CONTEÚDO TEXTUAL DE MENSAGEM COM IMAGEM (URL https://f004.backblazeb2.com/file/…" at bounding box center [370, 239] width 259 height 14
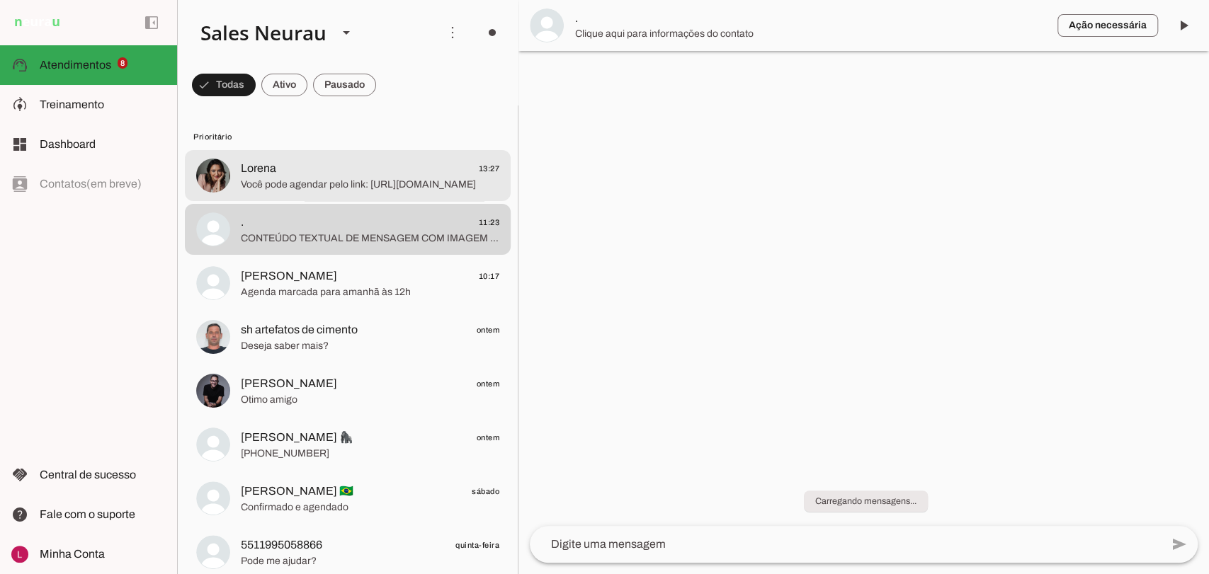
click at [313, 190] on span "Você pode agendar pelo link: https://calendly.com/neurau/conversa" at bounding box center [370, 185] width 259 height 14
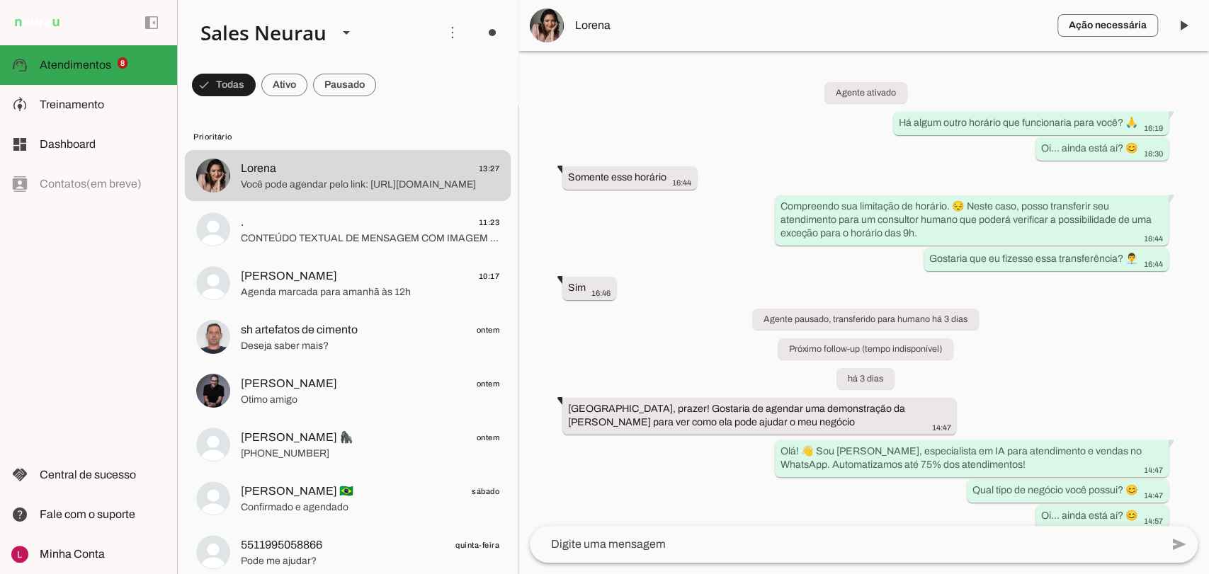
drag, startPoint x: 69, startPoint y: 299, endPoint x: 101, endPoint y: 322, distance: 39.5
click at [70, 299] on div "left_panel_open left_panel_close" at bounding box center [88, 287] width 177 height 574
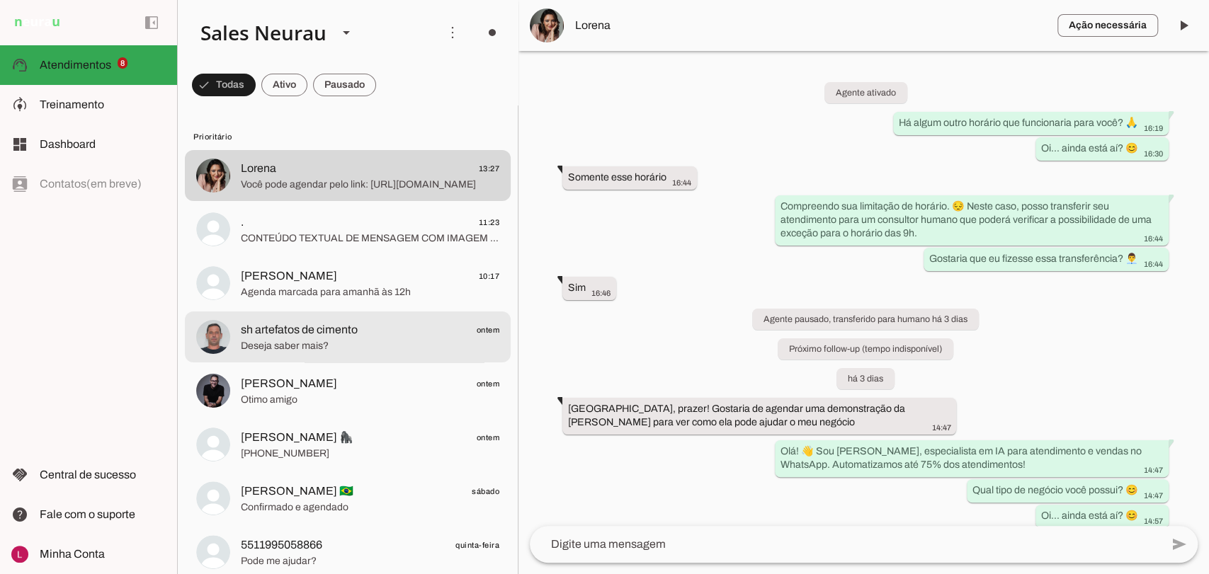
click at [205, 338] on img at bounding box center [213, 337] width 34 height 34
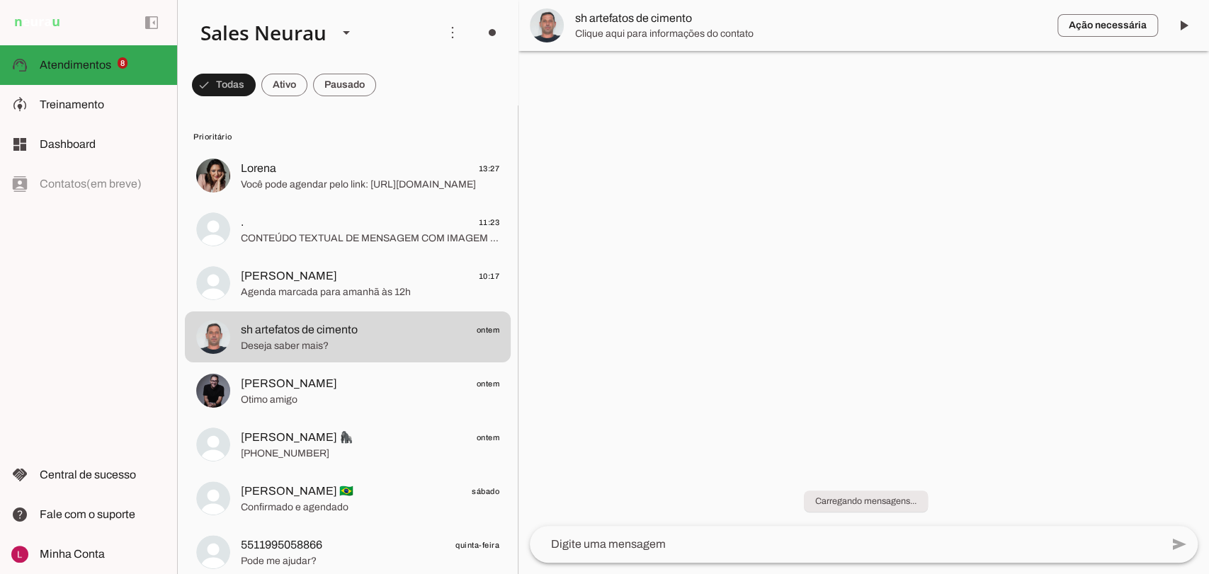
click at [552, 24] on img at bounding box center [547, 25] width 34 height 34
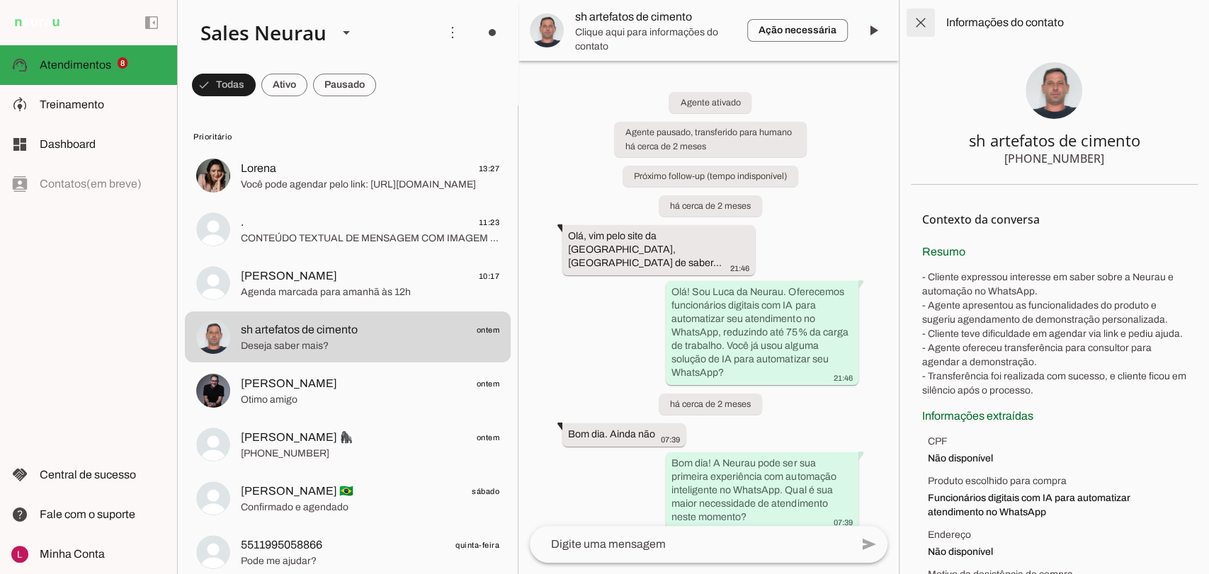
click at [925, 24] on span at bounding box center [921, 23] width 34 height 34
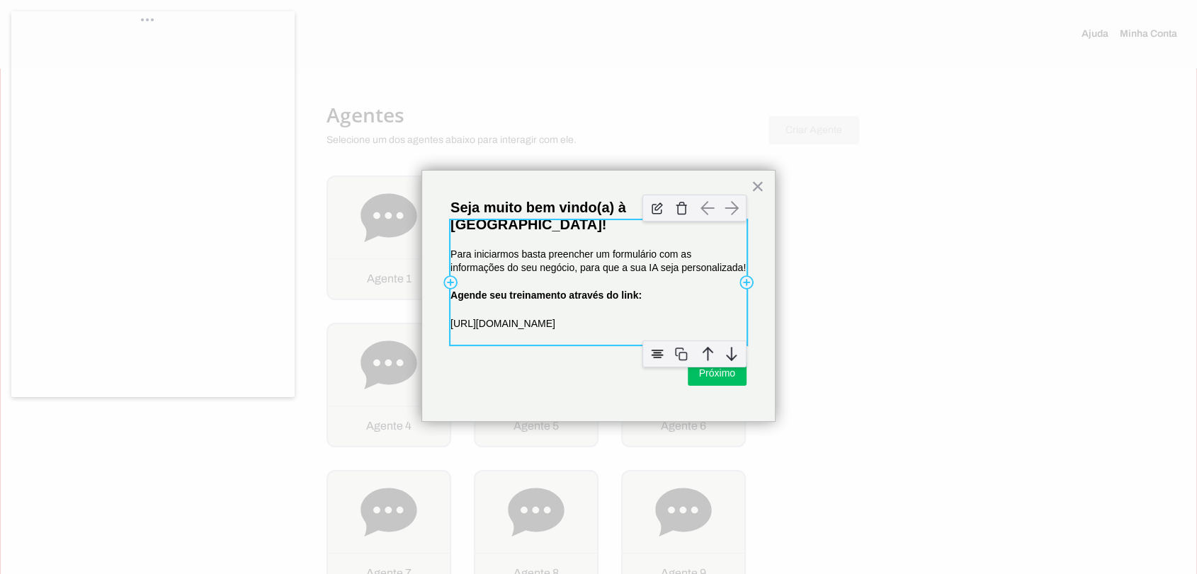
click at [567, 289] on p "Agende seu treinamento através do link:" at bounding box center [598, 296] width 296 height 14
click at [567, 290] on strong "Agende seu treinamento através do link:" at bounding box center [545, 295] width 191 height 11
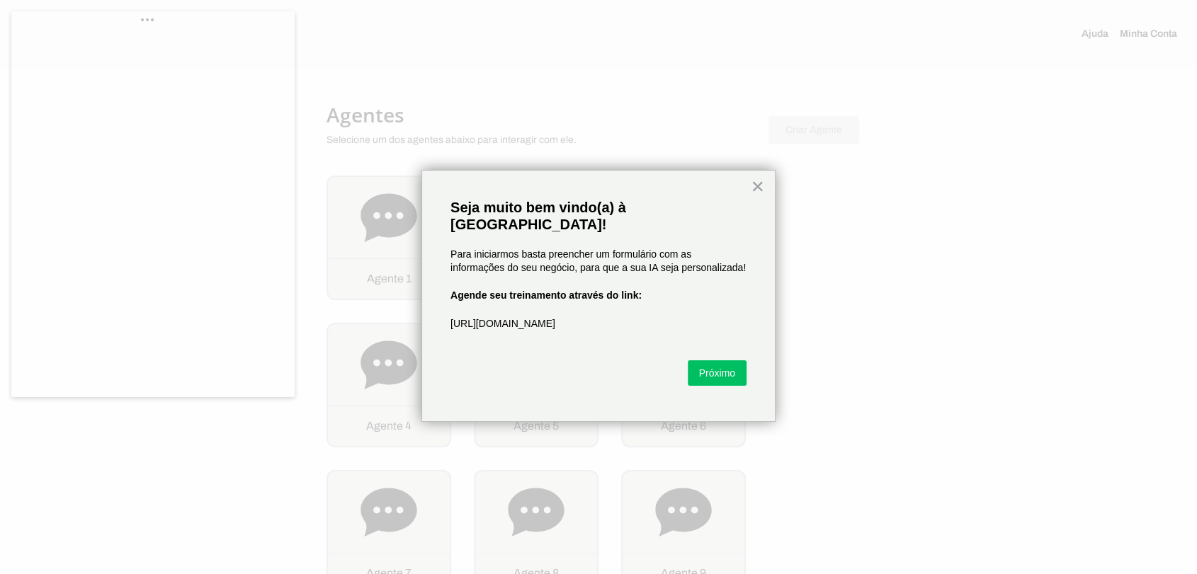
click at [567, 290] on strong "Agende seu treinamento através do link:" at bounding box center [545, 295] width 191 height 11
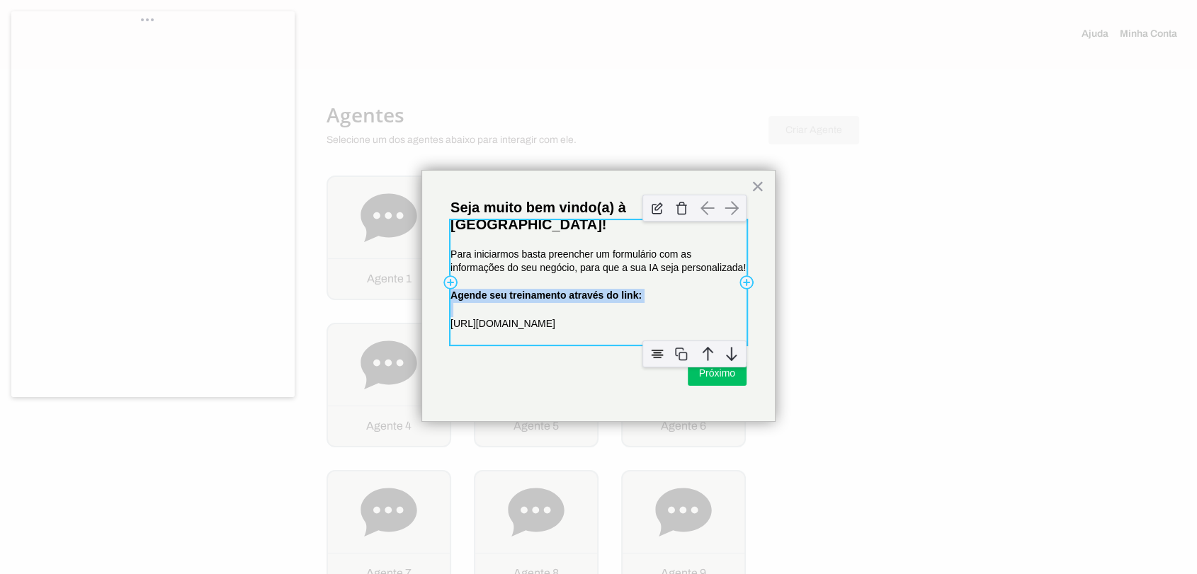
click at [517, 290] on strong "Agende seu treinamento através do link:" at bounding box center [545, 295] width 191 height 11
click at [582, 290] on strong "Agende seu treinamento através do link:" at bounding box center [545, 295] width 191 height 11
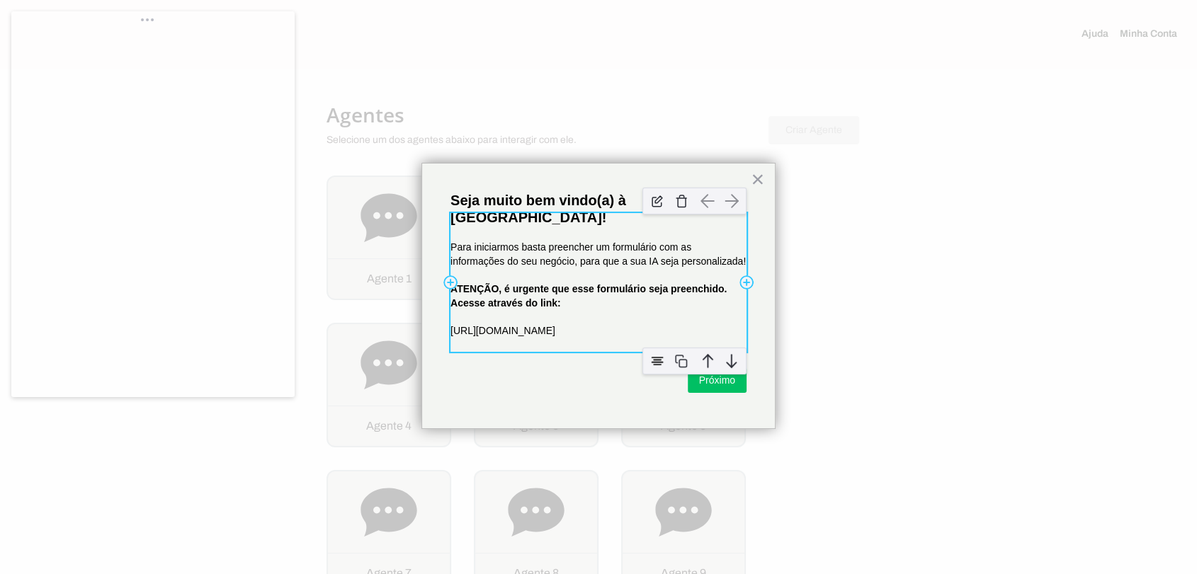
click at [524, 222] on div "Para iniciarmos basta preencher um formulário com as informações do seu negócio…" at bounding box center [598, 282] width 296 height 139
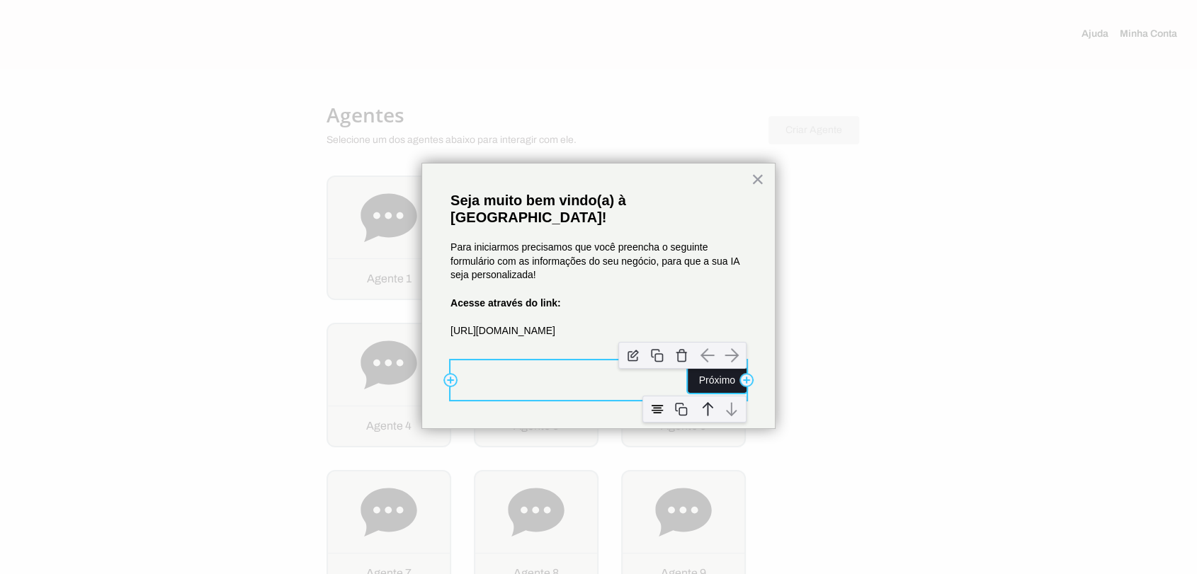
click at [728, 368] on button "Próximo" at bounding box center [717, 380] width 59 height 25
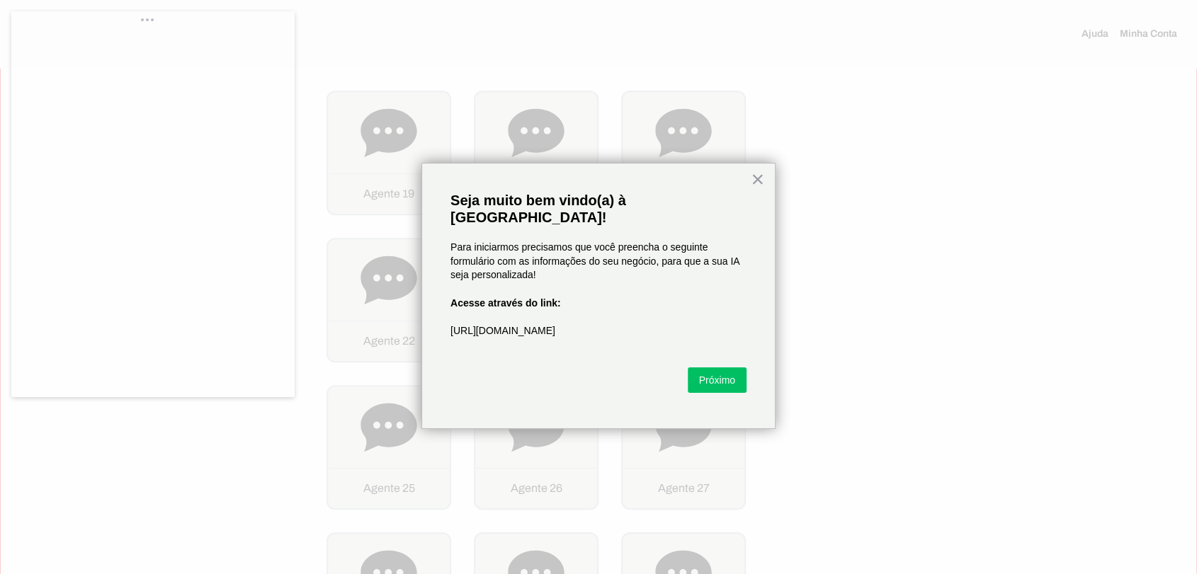
scroll to position [912, 0]
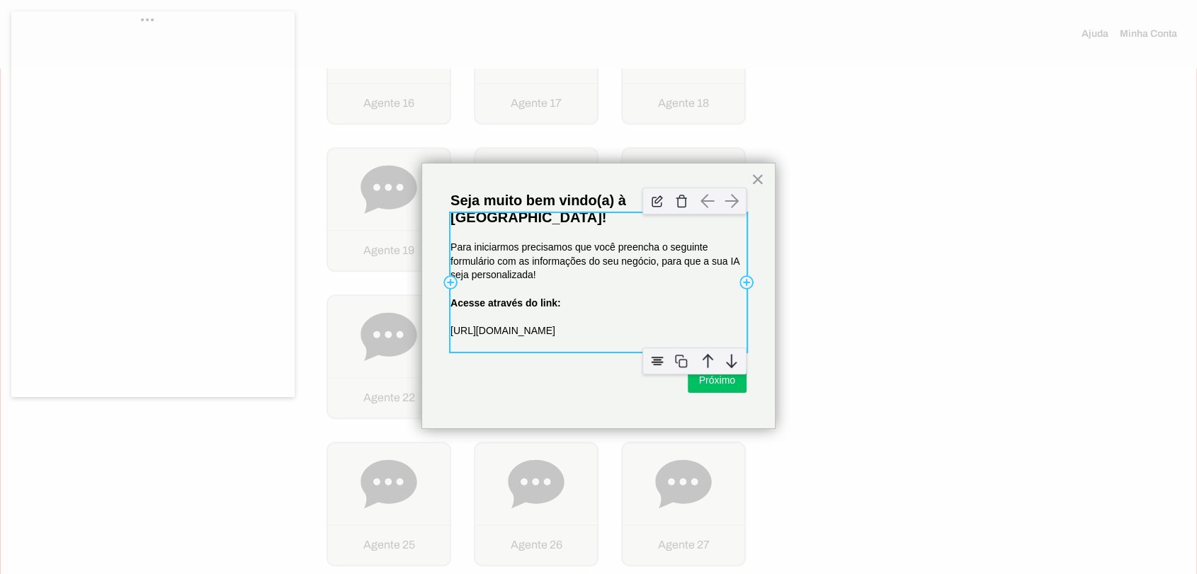
click at [560, 275] on div "Para iniciarmos precisamos que você preencha o seguinte formulário com as infor…" at bounding box center [598, 282] width 296 height 139
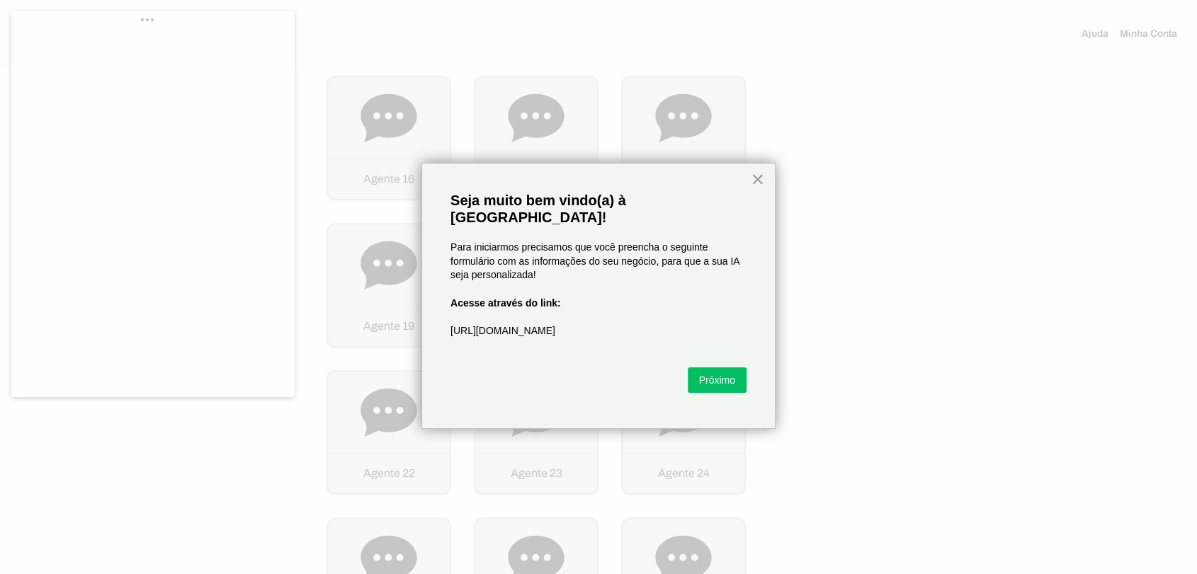
scroll to position [834, 0]
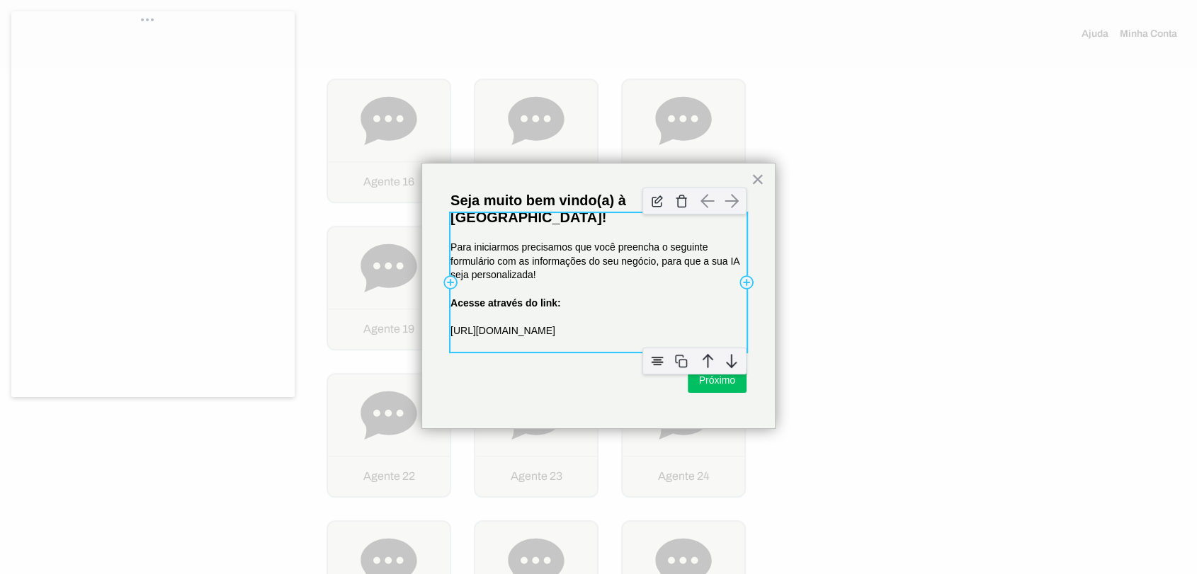
click at [496, 213] on div "Para iniciarmos precisamos que você preencha o seguinte formulário com as infor…" at bounding box center [598, 282] width 296 height 139
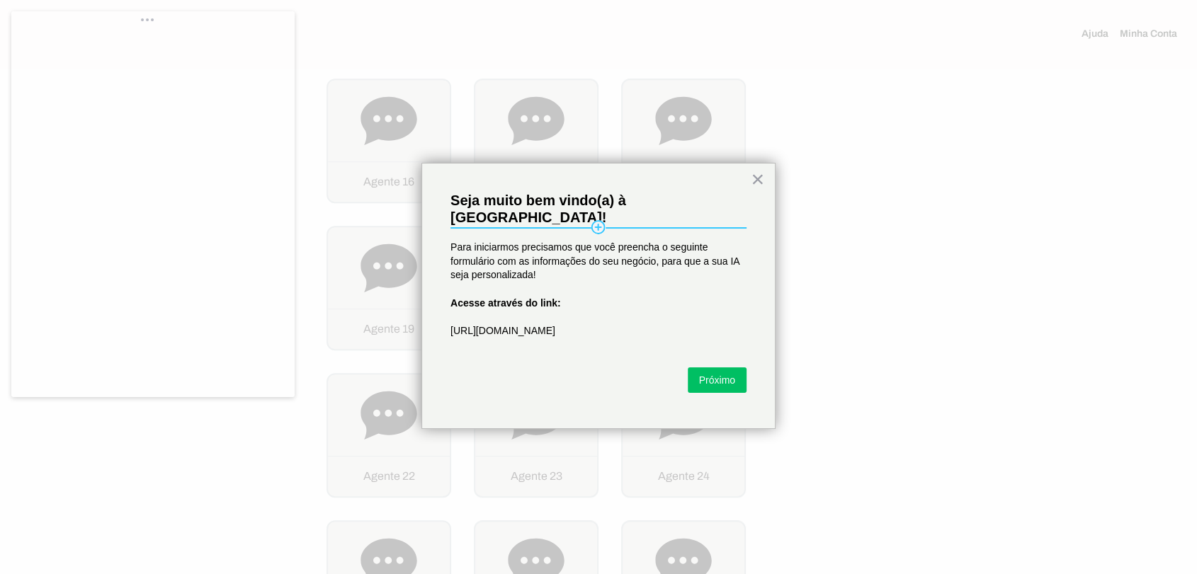
click at [496, 227] on hr at bounding box center [598, 227] width 296 height 1
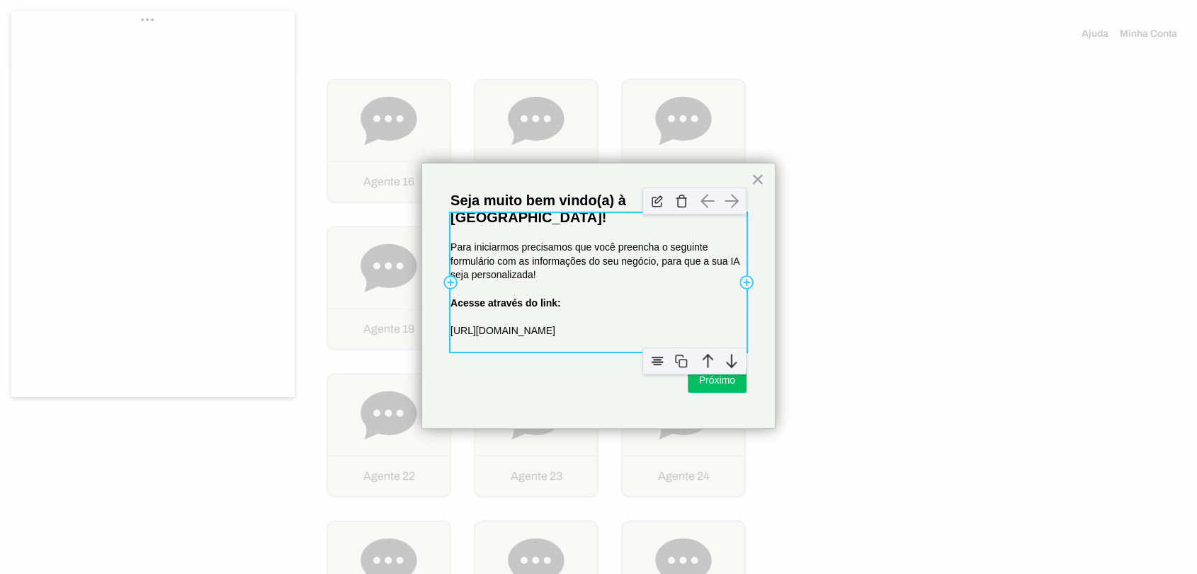
click at [496, 213] on div "Para iniciarmos precisamos que você preencha o seguinte formulário com as infor…" at bounding box center [598, 282] width 296 height 139
click at [508, 255] on p "Para iniciarmos precisamos que você preencha o seguinte formulário com as infor…" at bounding box center [598, 262] width 296 height 42
click at [538, 278] on div "Para iniciarmos precisamos que você preencha o seguinte formulário com as infor…" at bounding box center [598, 282] width 296 height 139
click at [529, 324] on p "https://tally.so/r/mV16Qj" at bounding box center [598, 331] width 296 height 14
click at [585, 297] on p "Acesse através do link:" at bounding box center [598, 304] width 296 height 14
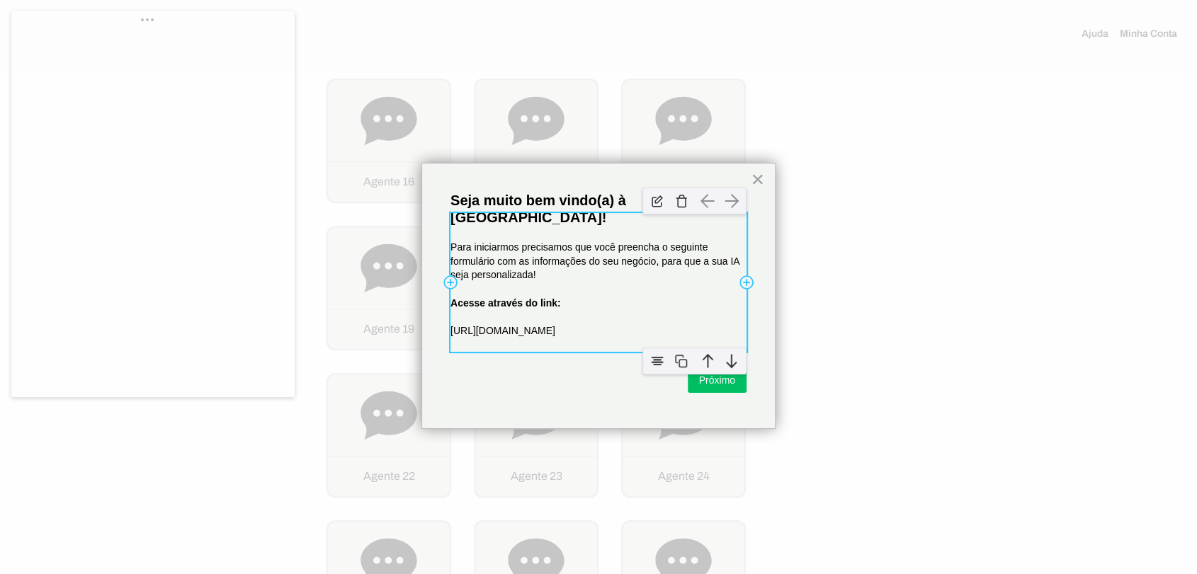
click at [573, 297] on p "Acesse através do link:" at bounding box center [598, 304] width 296 height 14
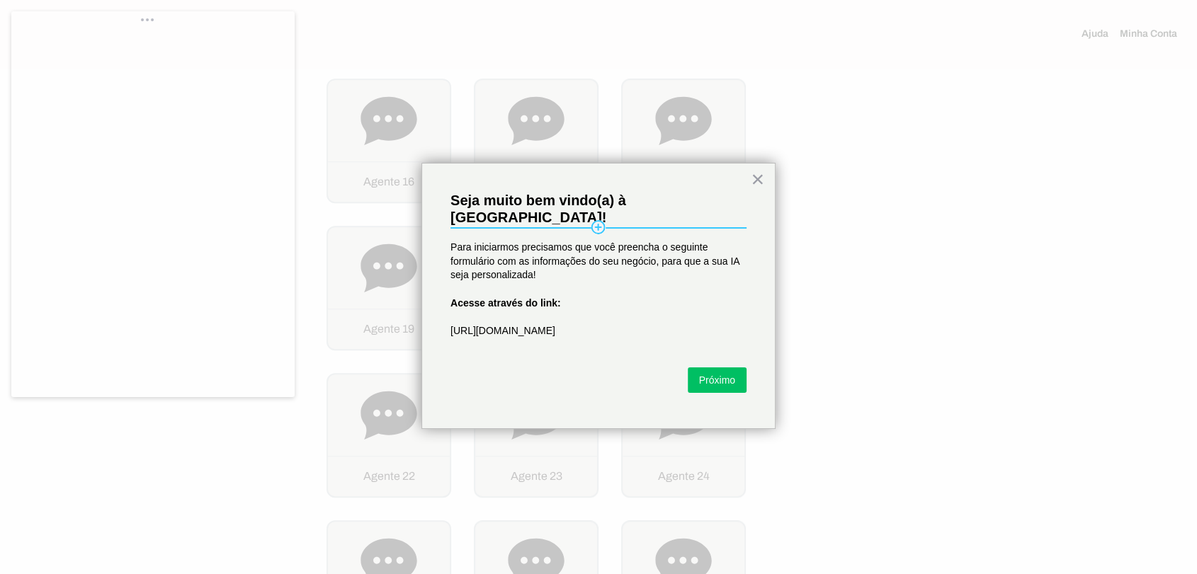
click at [494, 227] on hr at bounding box center [598, 227] width 296 height 1
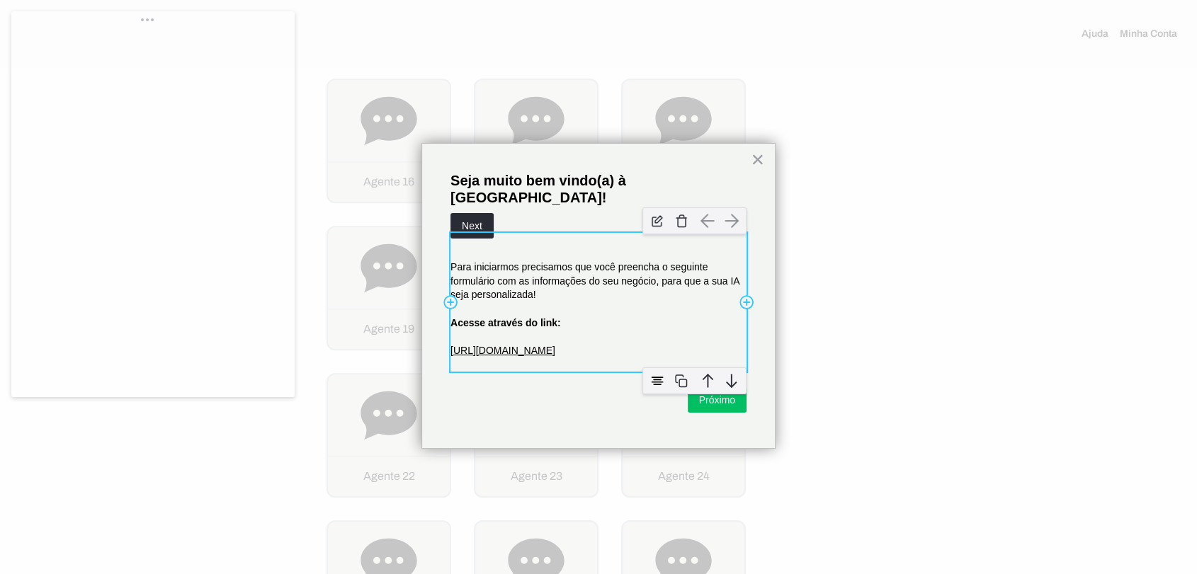
click at [511, 345] on link "https://tally.so/r/mV16Qj" at bounding box center [502, 350] width 105 height 11
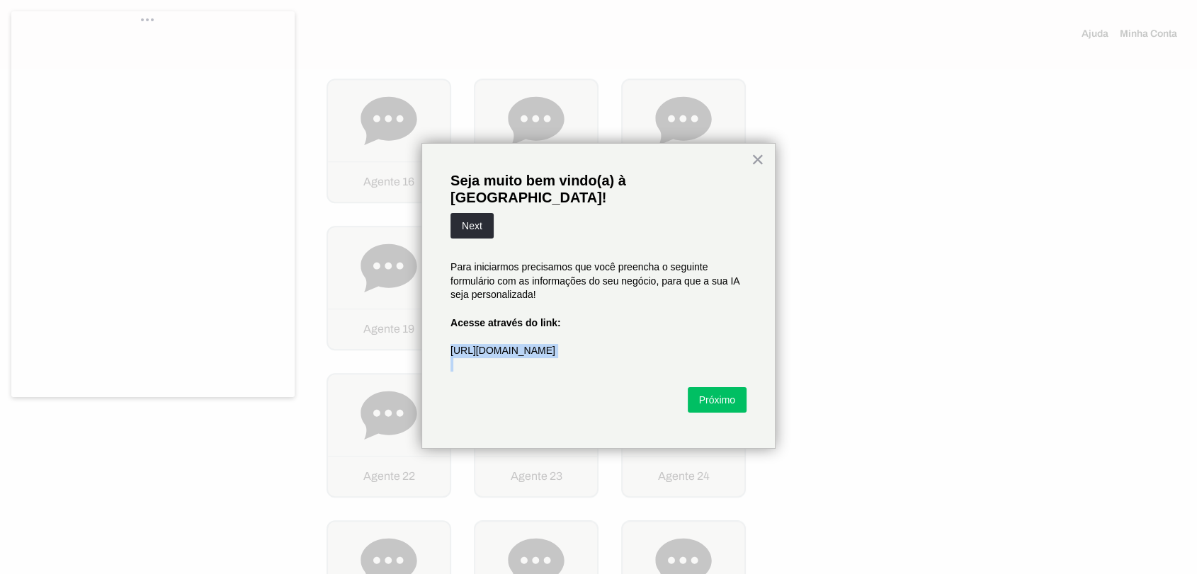
click at [511, 345] on link "https://tally.so/r/mV16Qj" at bounding box center [502, 350] width 105 height 11
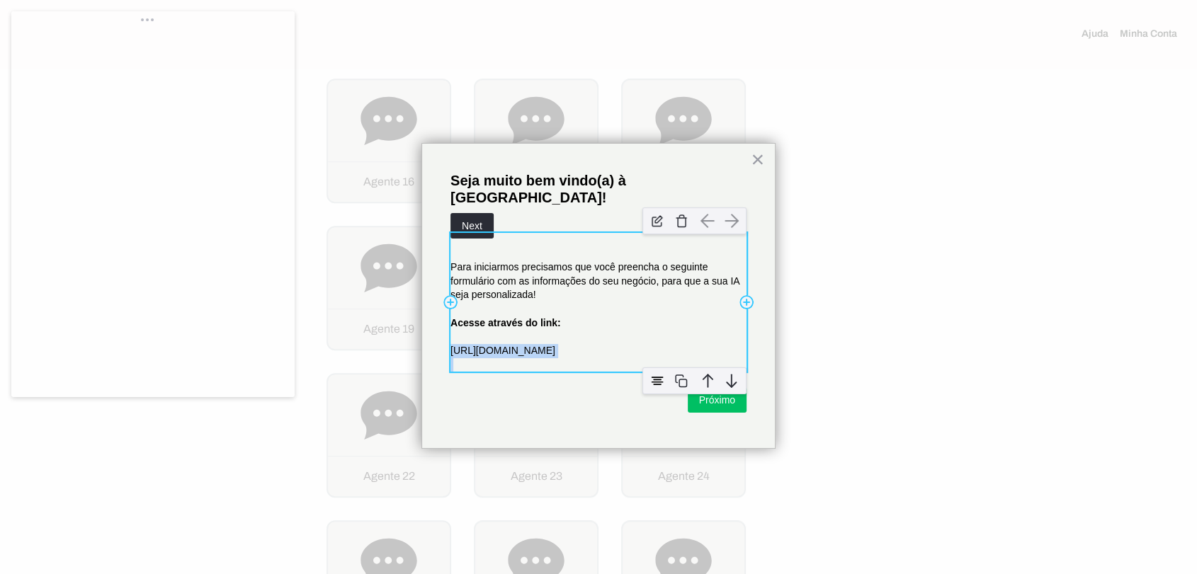
copy link "https://tally.so/r/mV16Qj"
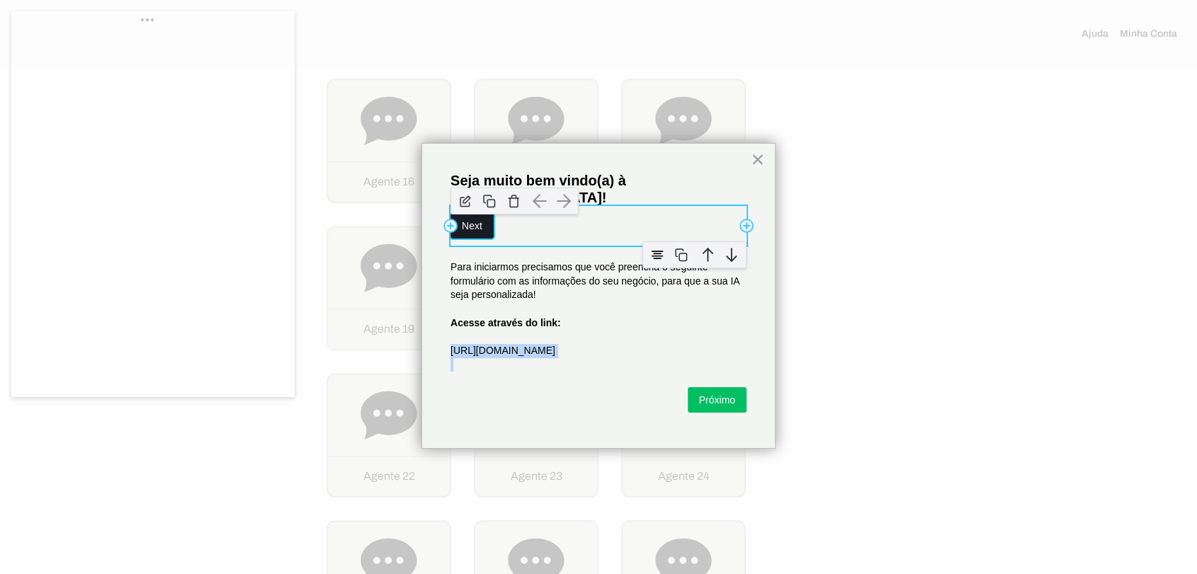
click at [479, 202] on div "button" at bounding box center [514, 201] width 142 height 41
click at [527, 213] on button "RESPONDER FORMULÁRIO" at bounding box center [527, 225] width 154 height 25
click at [467, 191] on img "button" at bounding box center [465, 201] width 21 height 21
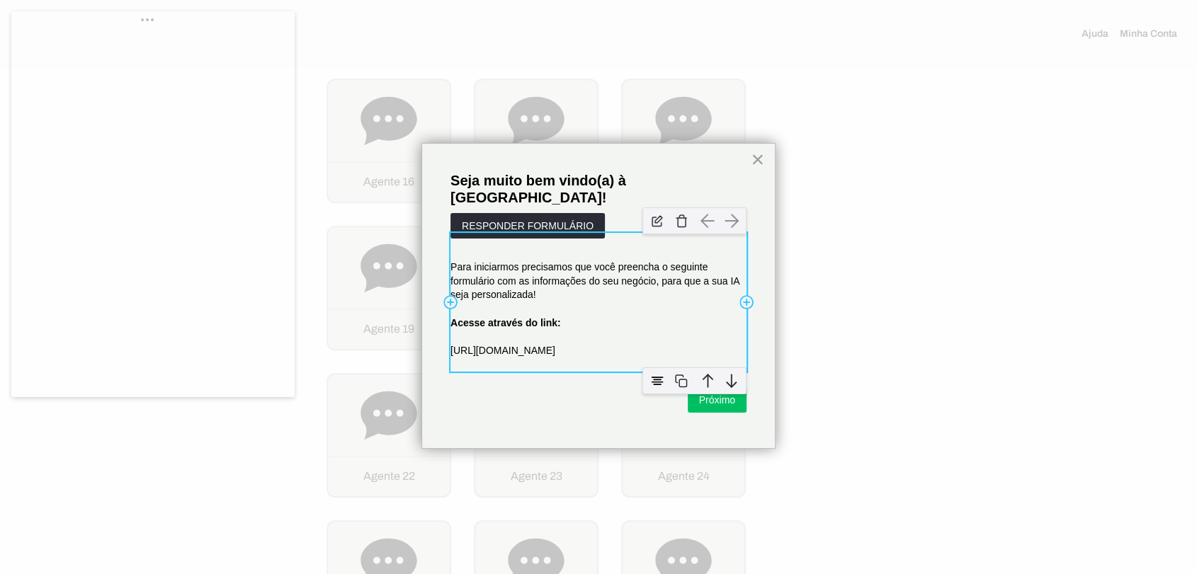
drag, startPoint x: 560, startPoint y: 206, endPoint x: 581, endPoint y: 273, distance: 69.7
click at [576, 278] on div "× Add Row Seja muito bem vindo(a) à Neurau! Add Column Add Column Add Row Add C…" at bounding box center [598, 296] width 354 height 306
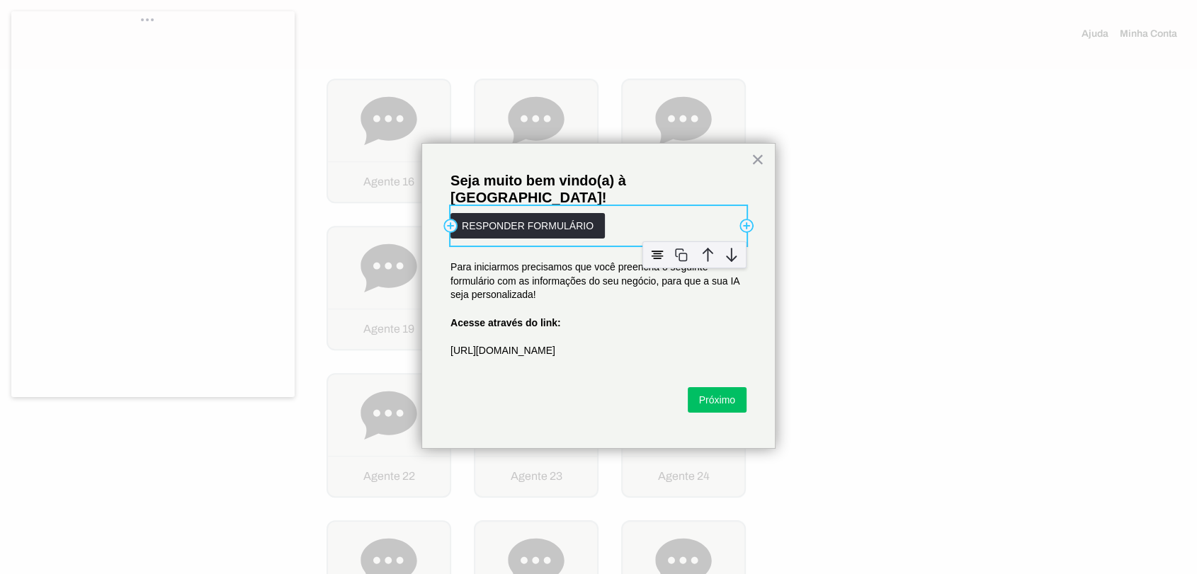
click at [635, 206] on div "RESPONDER FORMULÁRIO" at bounding box center [598, 226] width 296 height 40
click at [639, 206] on div "RESPONDER FORMULÁRIO" at bounding box center [598, 226] width 296 height 40
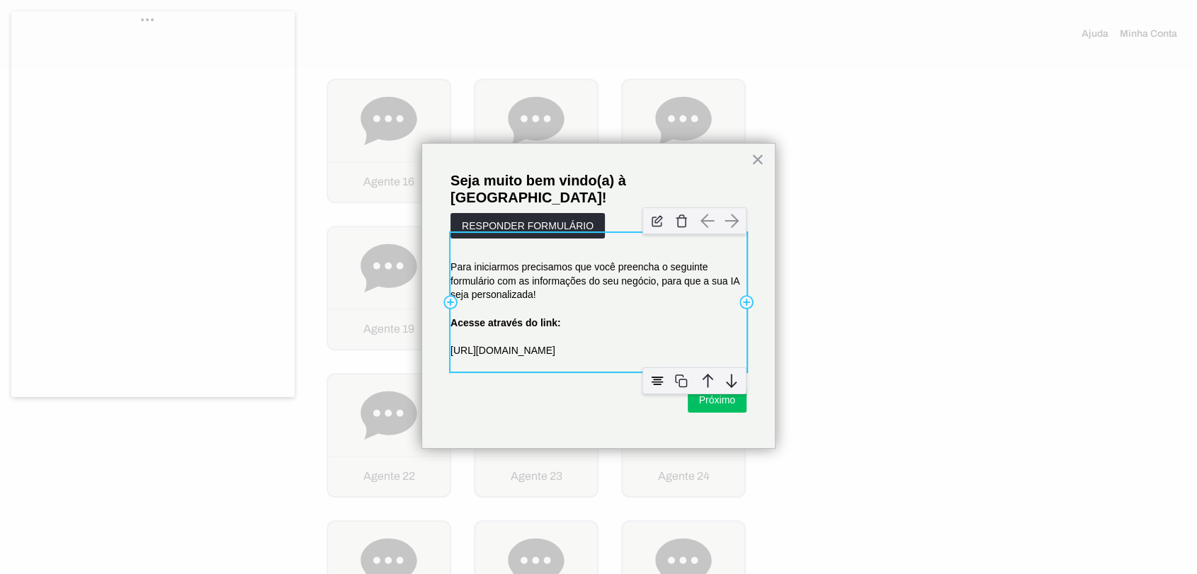
click at [749, 200] on div at bounding box center [694, 220] width 118 height 41
click at [712, 370] on img at bounding box center [707, 380] width 21 height 21
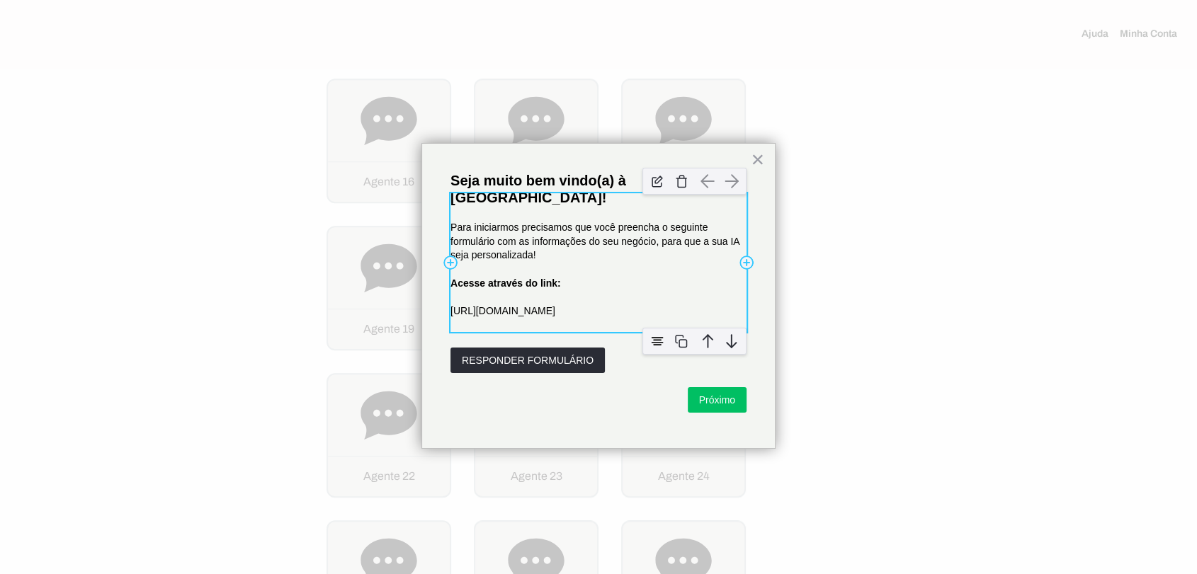
click at [586, 277] on p "Acesse através do link:" at bounding box center [598, 284] width 296 height 14
click at [552, 278] on strong "Acesse através do link:" at bounding box center [505, 283] width 110 height 11
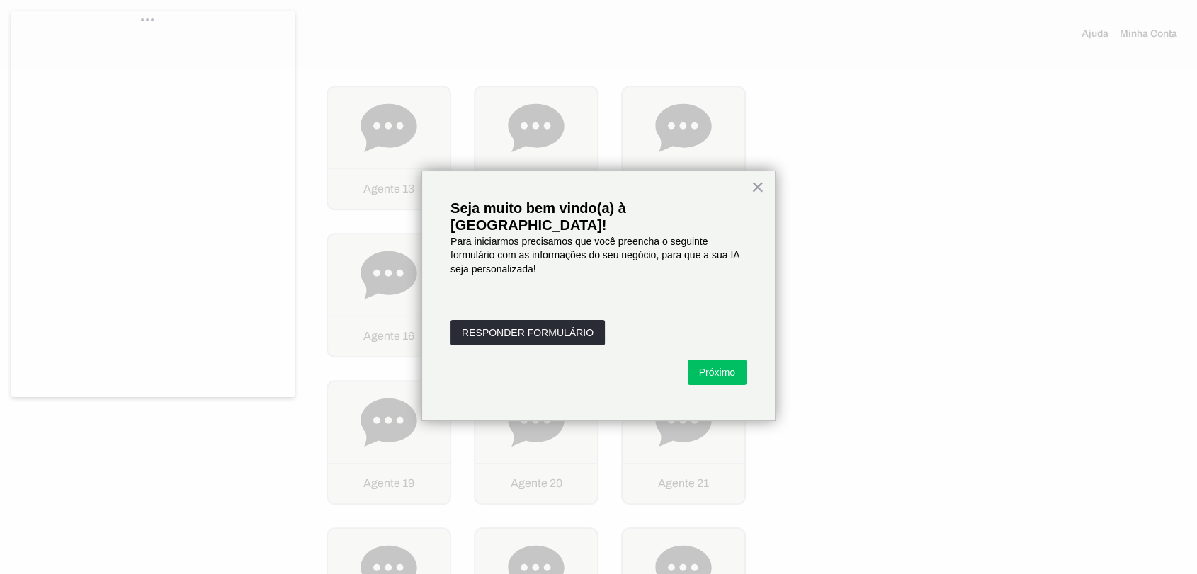
scroll to position [676, 0]
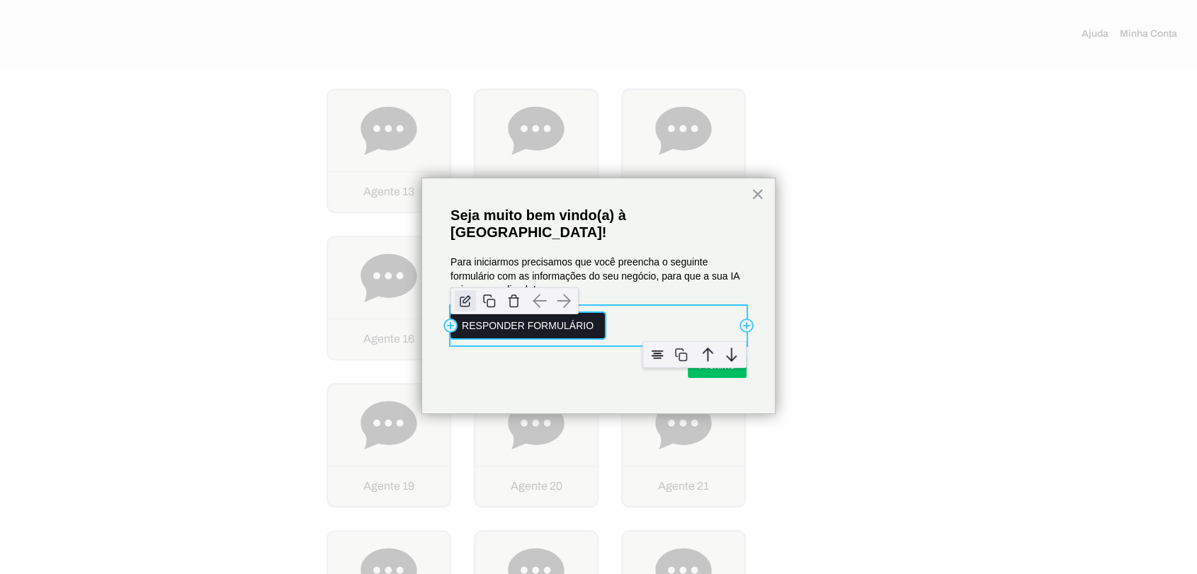
click at [467, 290] on img "button" at bounding box center [465, 300] width 21 height 21
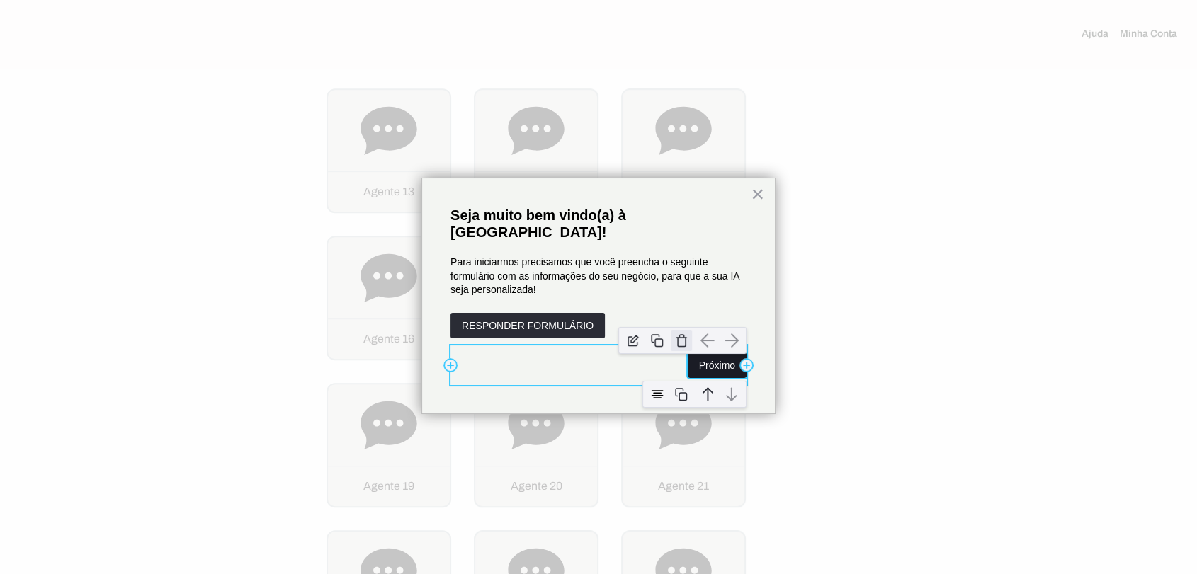
click at [686, 330] on img "button" at bounding box center [681, 340] width 21 height 21
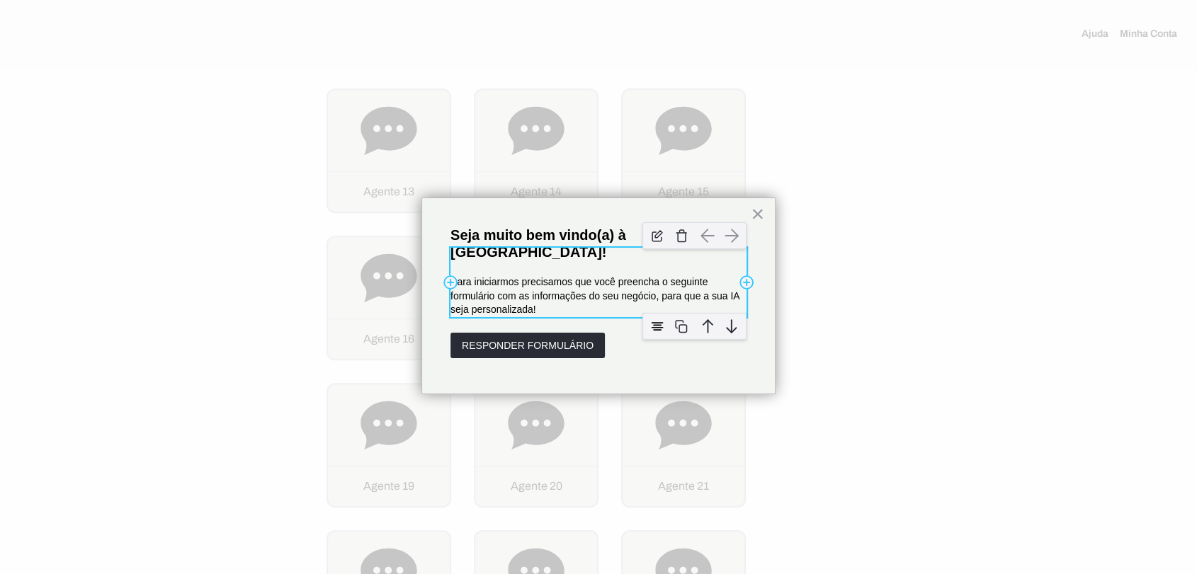
click at [584, 279] on p "Para iniciarmos precisamos que você preencha o seguinte formulário com as infor…" at bounding box center [598, 297] width 296 height 42
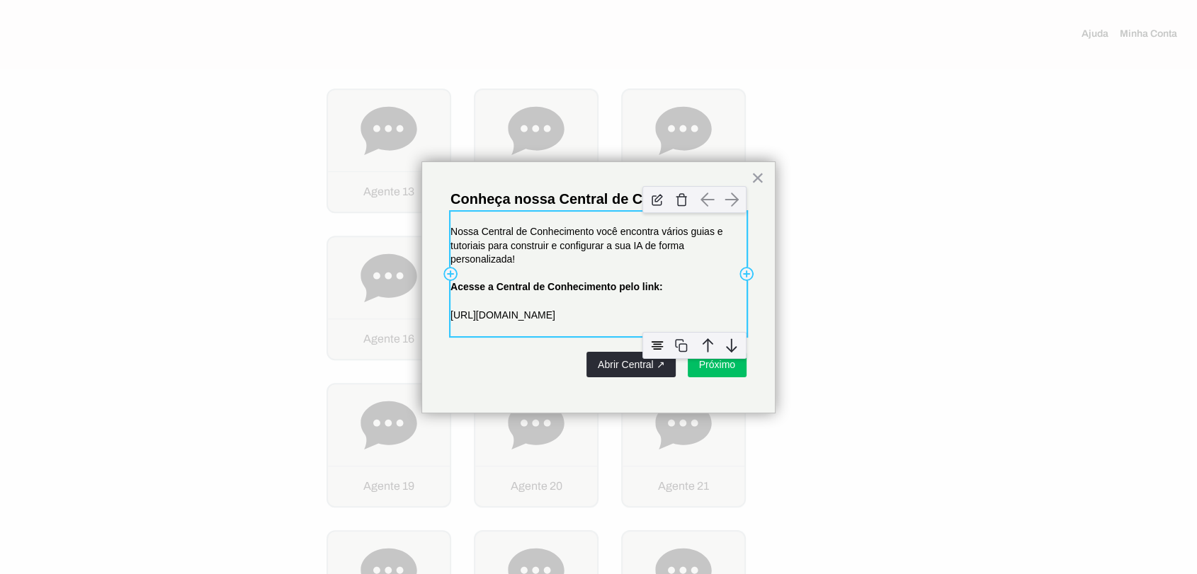
click at [586, 309] on p "https://neurau.gitbook.io/neurau" at bounding box center [598, 316] width 296 height 14
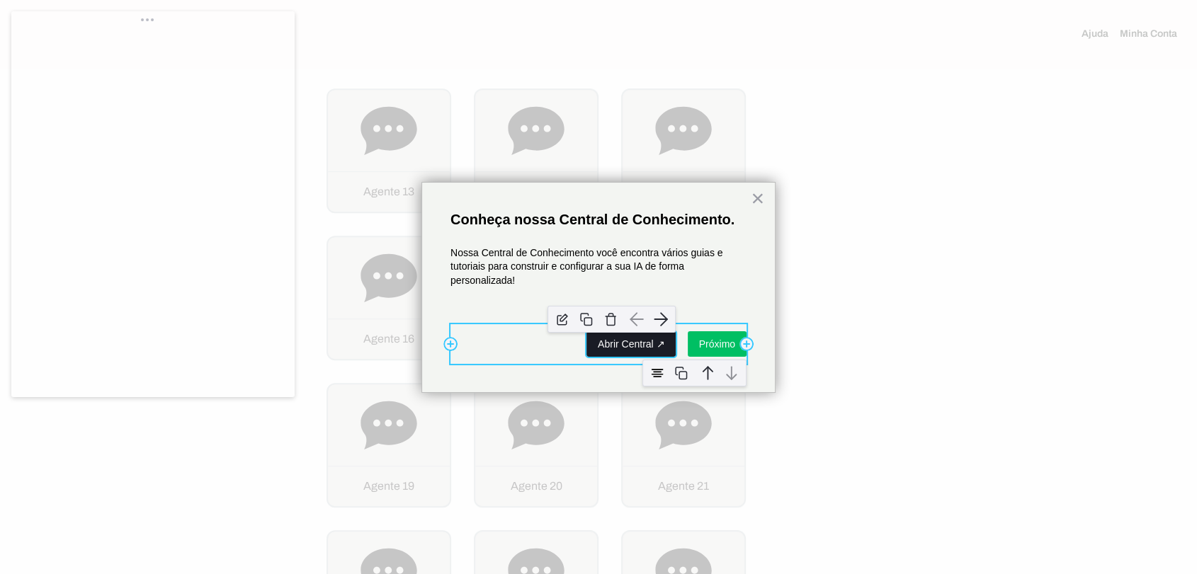
click at [637, 344] on button "Abrir Central ↗" at bounding box center [630, 343] width 89 height 25
